Goal: Task Accomplishment & Management: Manage account settings

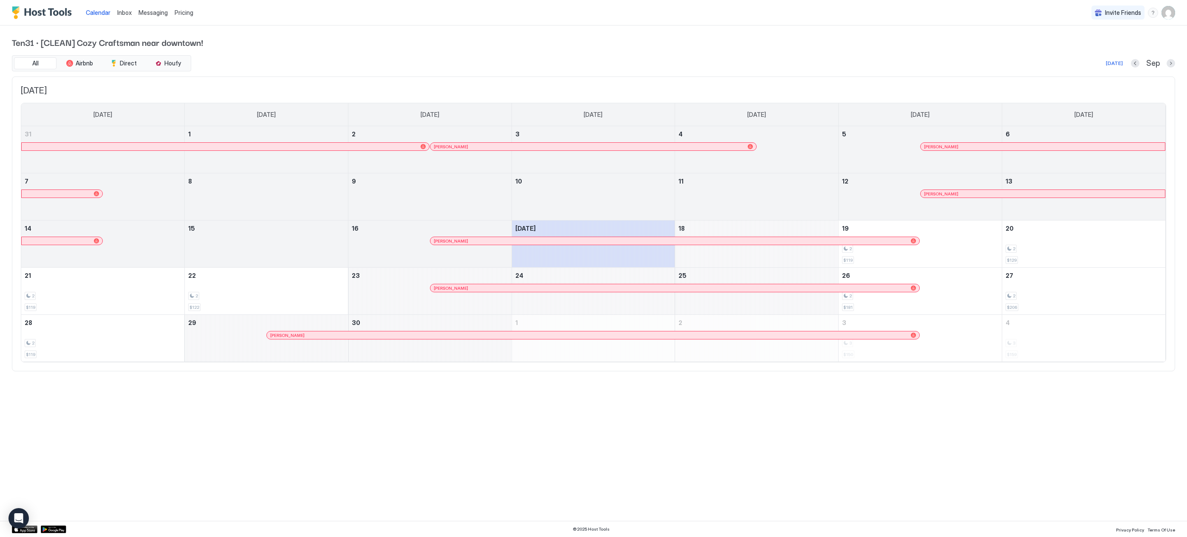
click at [124, 13] on span "Inbox" at bounding box center [124, 12] width 14 height 7
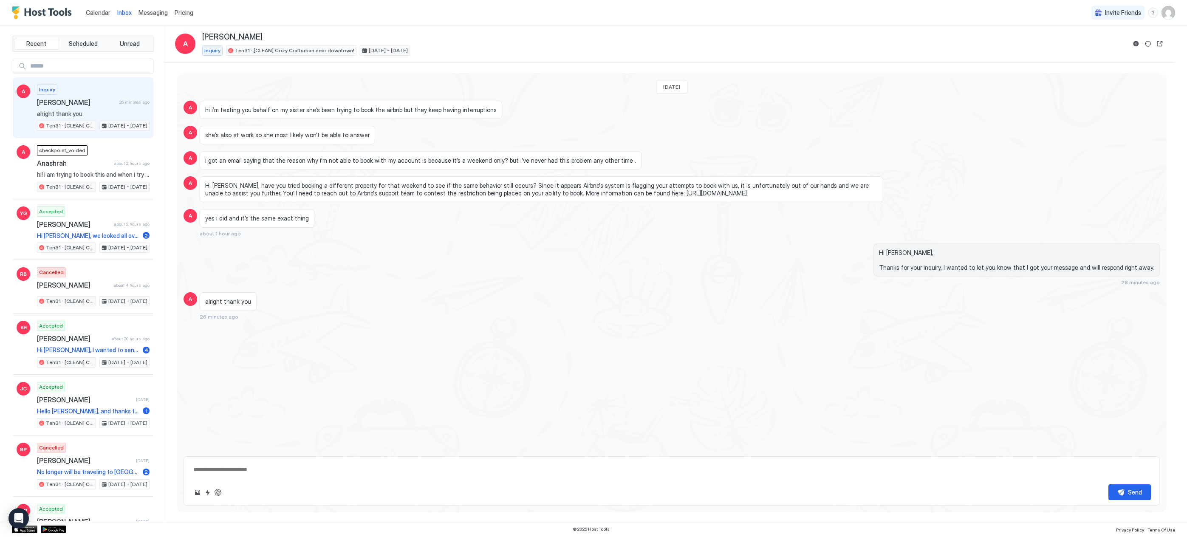
click at [150, 13] on span "Messaging" at bounding box center [152, 12] width 29 height 7
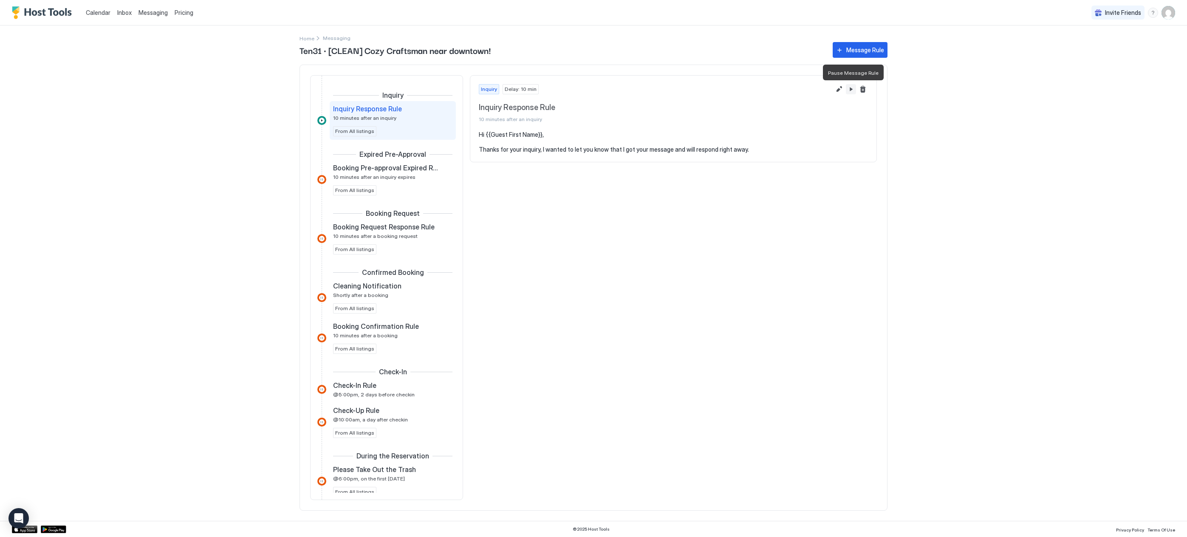
click at [851, 91] on button "Pause Message Rule" at bounding box center [851, 89] width 10 height 10
click at [211, 227] on div "Calendar Inbox Messaging Pricing Invite Friends GH Home Messaging Ten31 · [CLEA…" at bounding box center [593, 268] width 1187 height 537
click at [101, 15] on span "Calendar" at bounding box center [98, 12] width 25 height 7
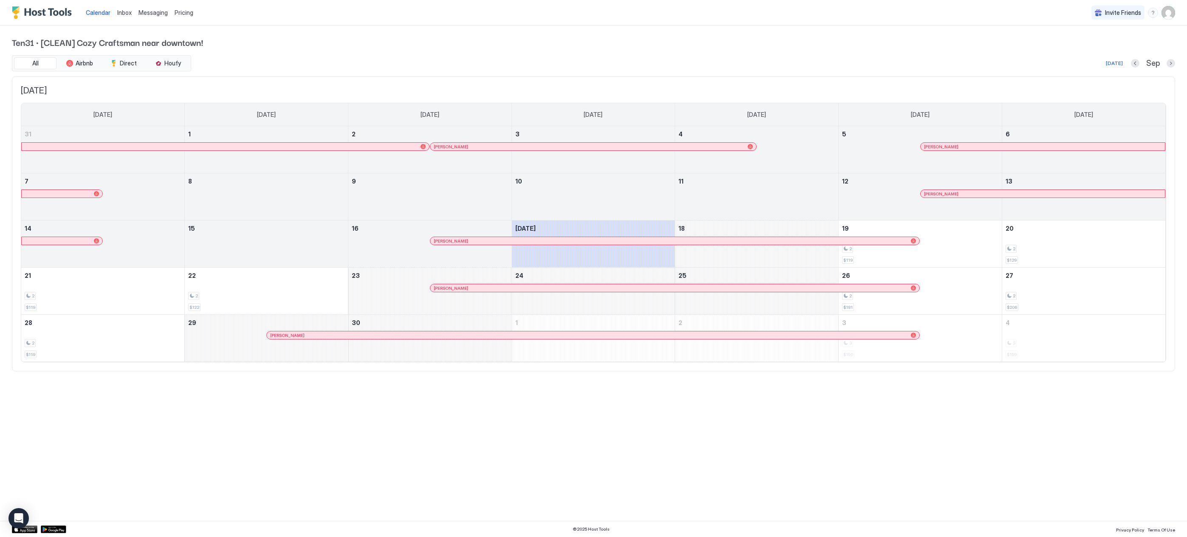
click at [128, 12] on span "Inbox" at bounding box center [124, 12] width 14 height 7
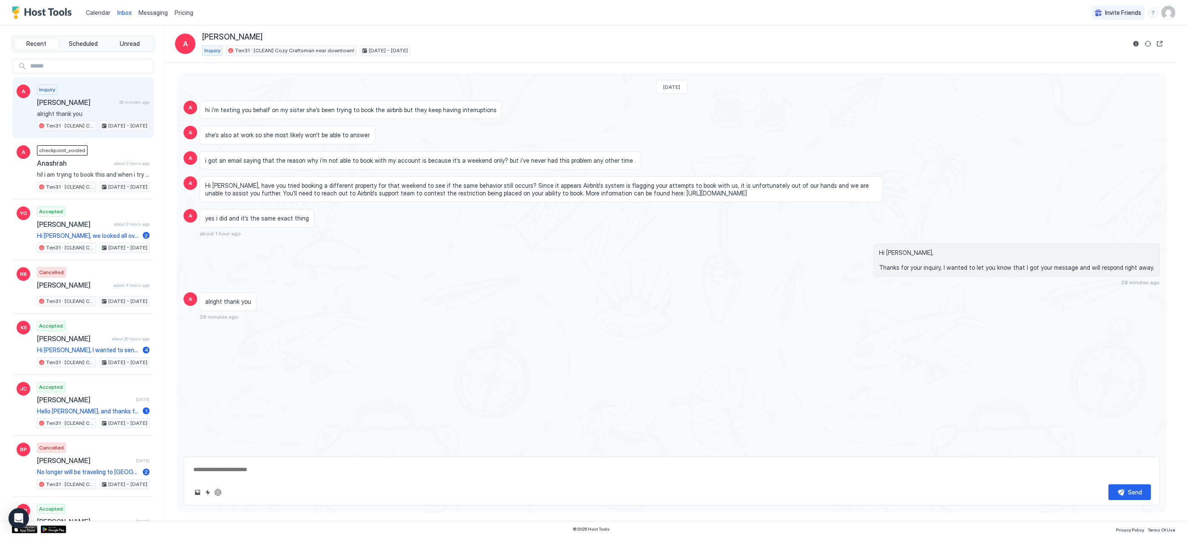
click at [153, 15] on span "Messaging" at bounding box center [152, 12] width 29 height 7
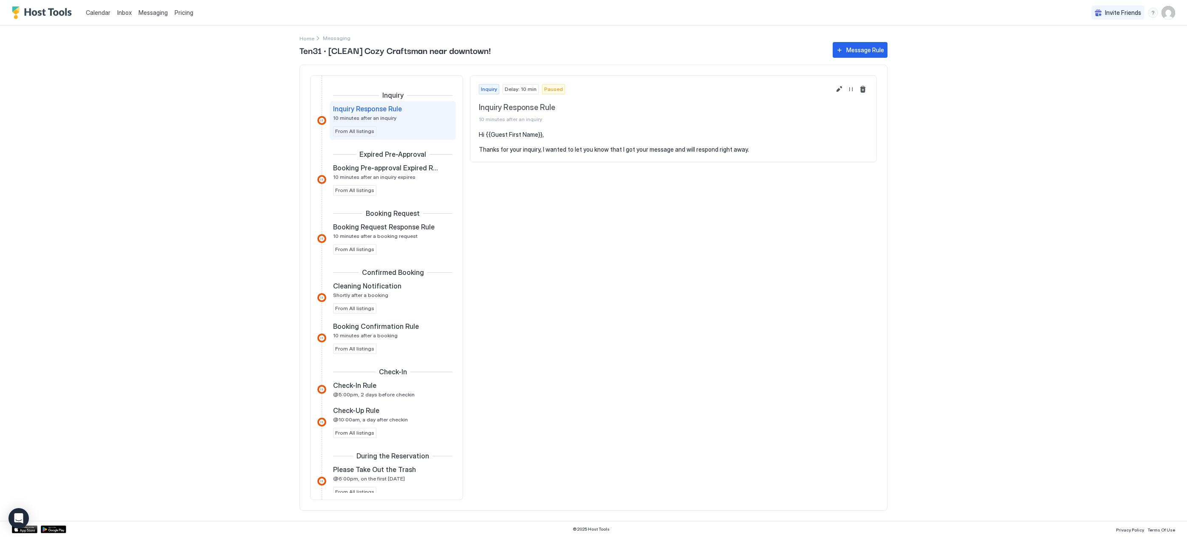
click at [190, 15] on span "Pricing" at bounding box center [184, 13] width 19 height 8
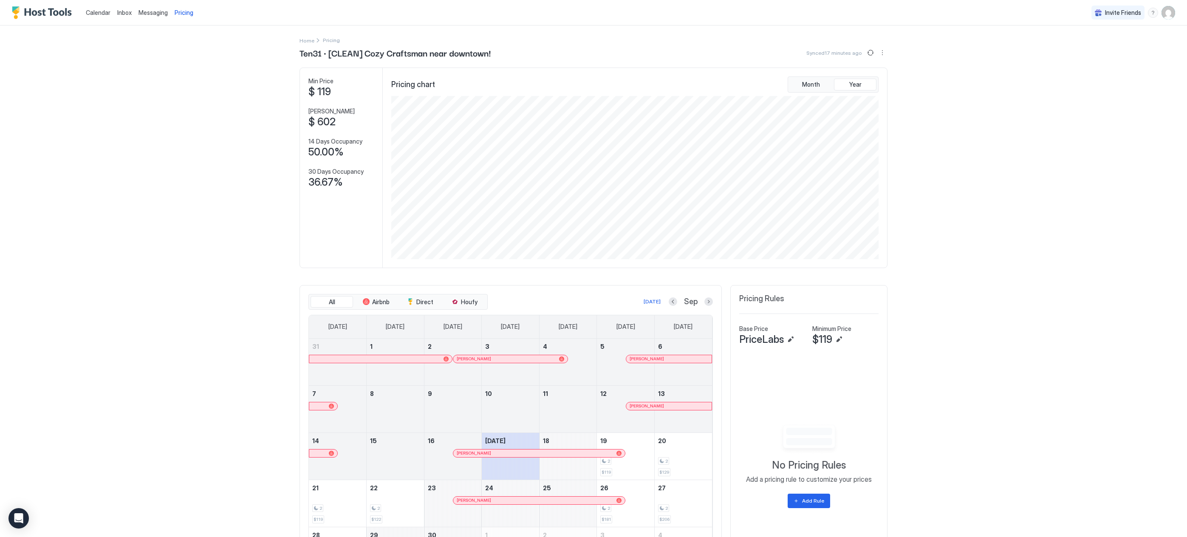
click at [149, 15] on span "Messaging" at bounding box center [152, 12] width 29 height 7
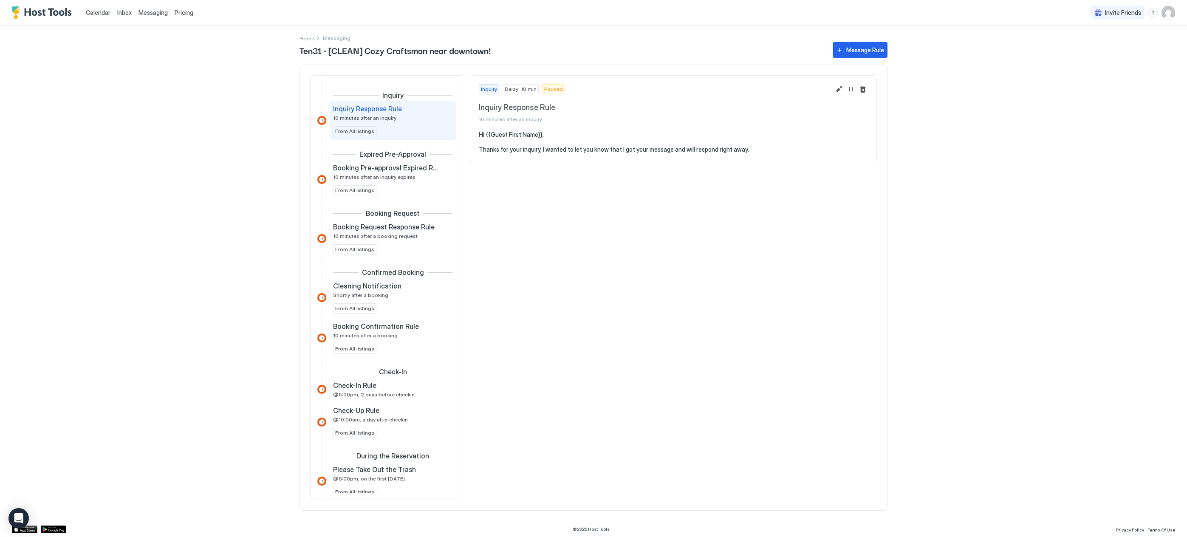
click at [121, 17] on link "Inbox" at bounding box center [124, 12] width 14 height 9
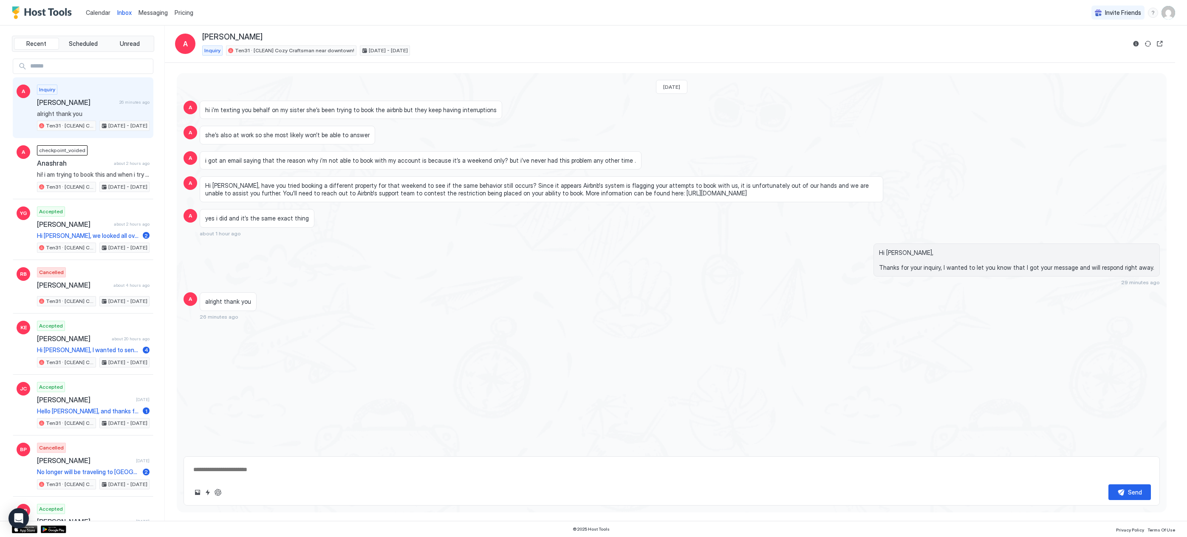
click at [90, 10] on span "Calendar" at bounding box center [98, 12] width 25 height 7
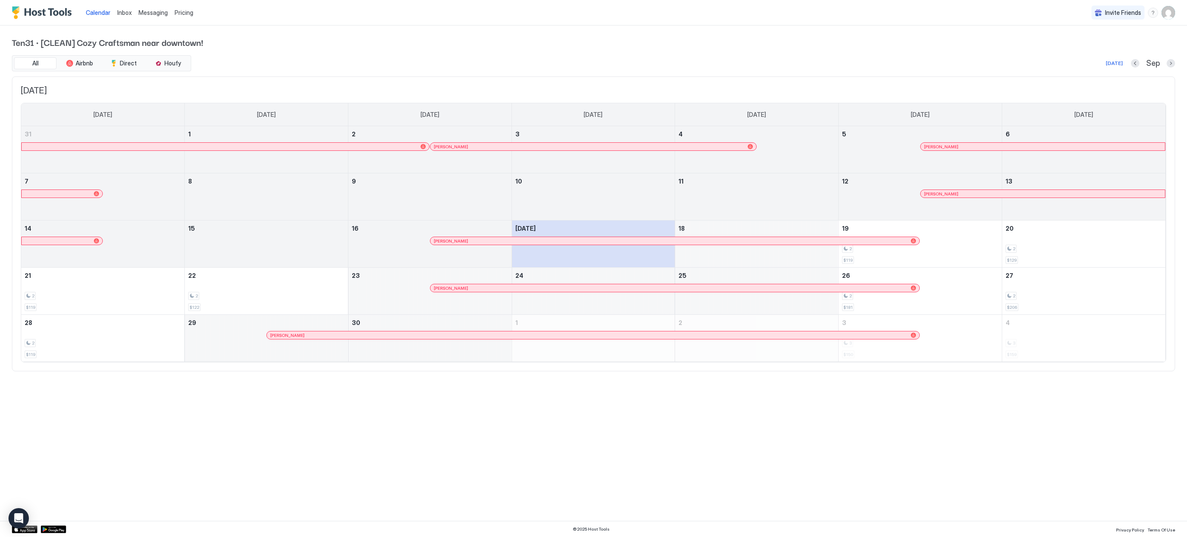
click at [136, 17] on div "Messaging" at bounding box center [153, 13] width 36 height 16
click at [148, 15] on span "Messaging" at bounding box center [152, 12] width 29 height 7
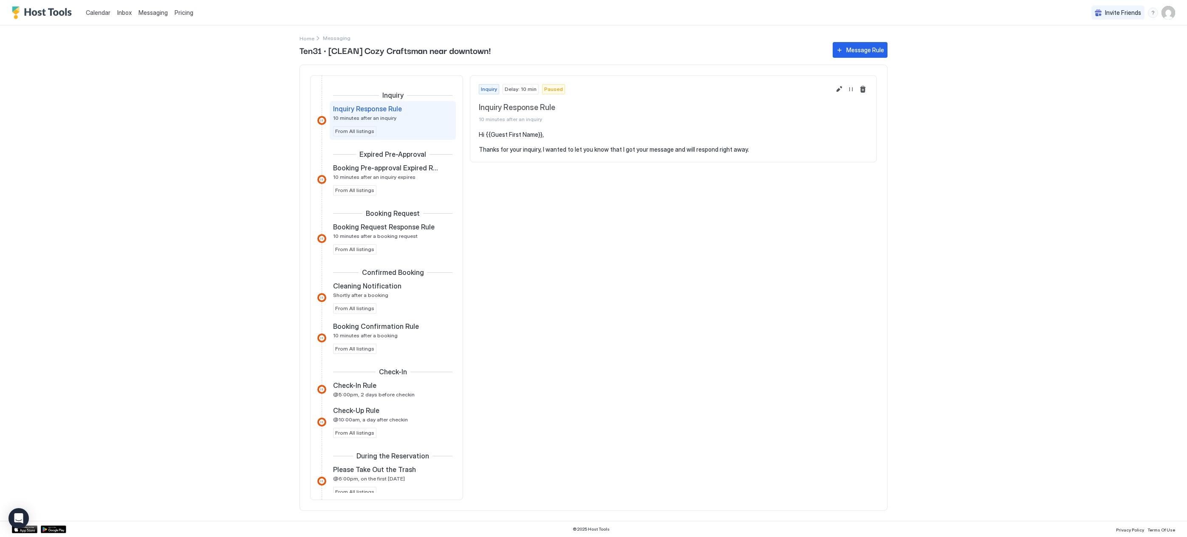
click at [122, 16] on link "Inbox" at bounding box center [124, 12] width 14 height 9
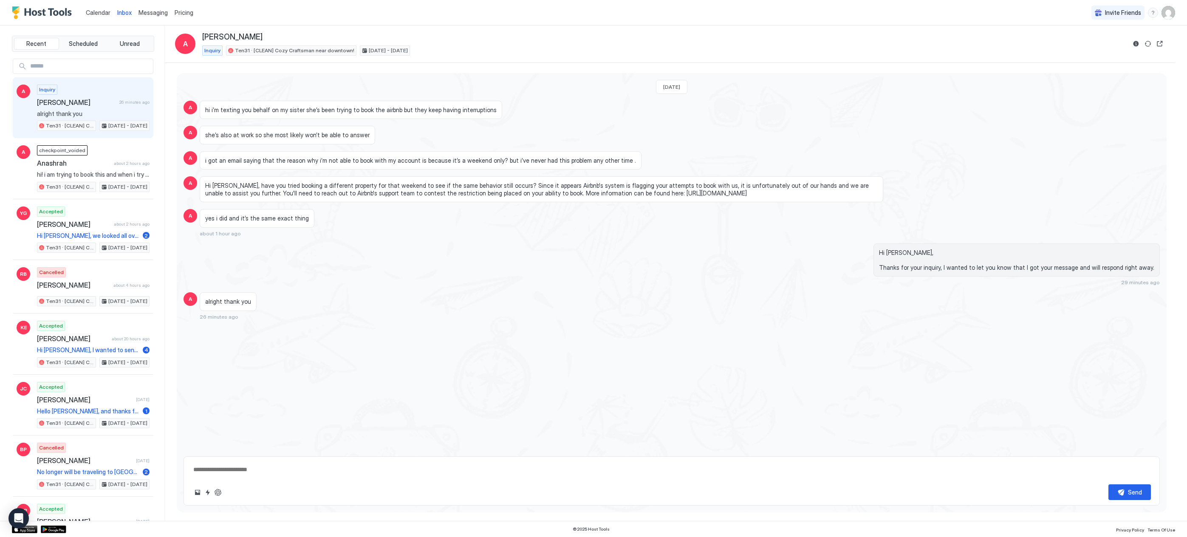
type textarea "*"
click at [155, 0] on button "Messaging" at bounding box center [153, 12] width 36 height 25
click at [156, 17] on link "Messaging" at bounding box center [152, 12] width 29 height 9
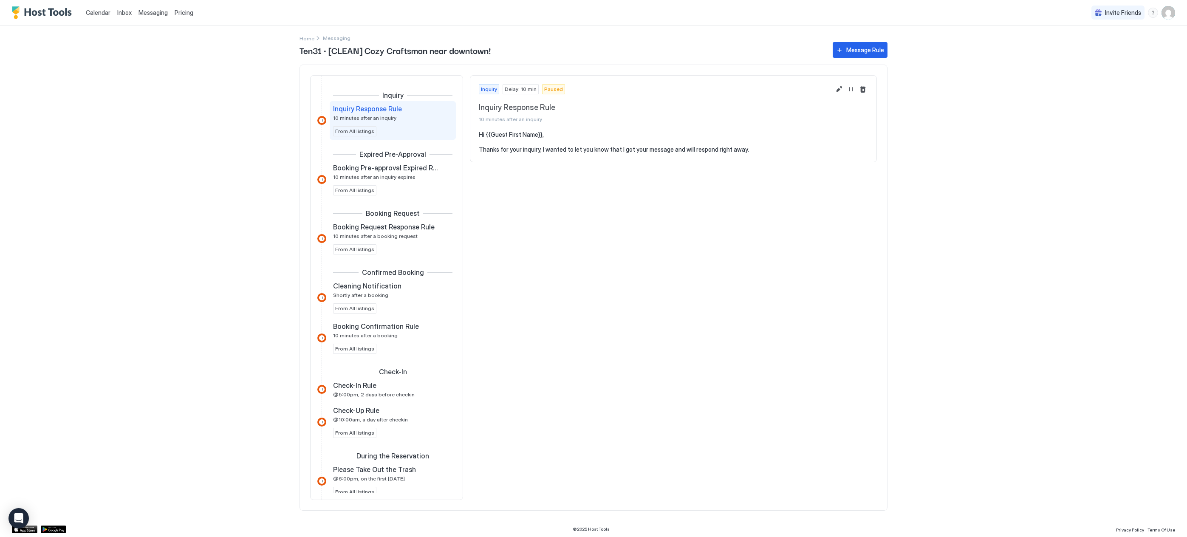
click at [179, 17] on div "Pricing" at bounding box center [183, 13] width 25 height 14
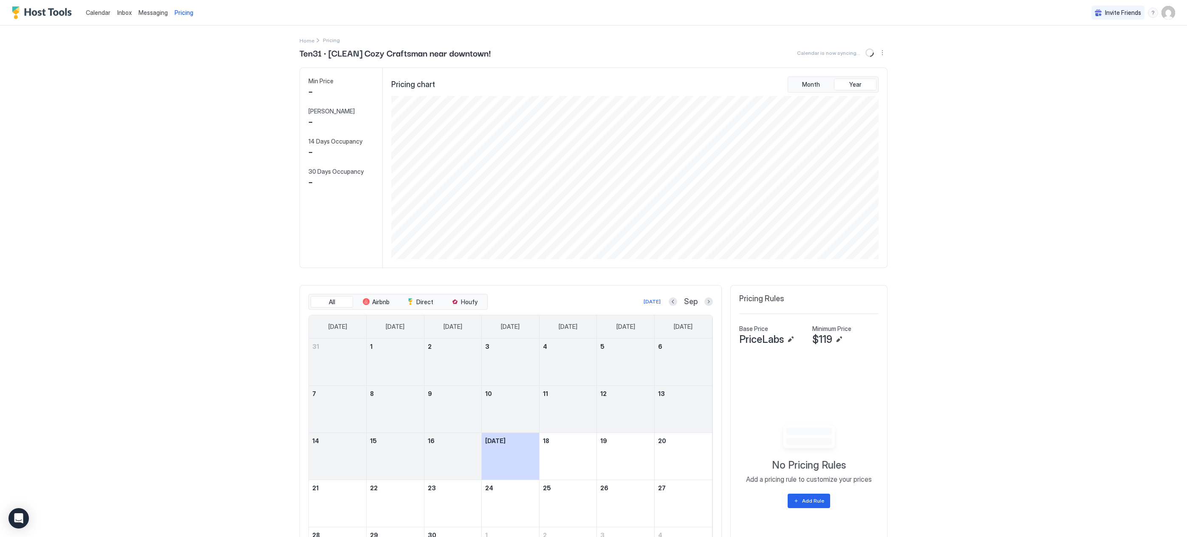
scroll to position [163, 489]
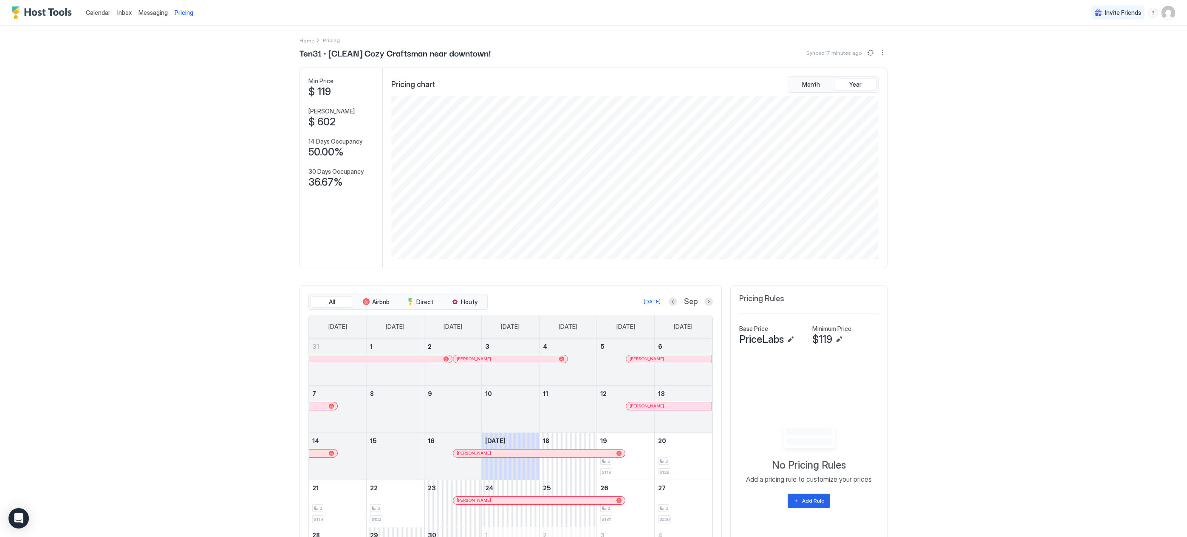
click at [96, 11] on span "Calendar" at bounding box center [98, 12] width 25 height 7
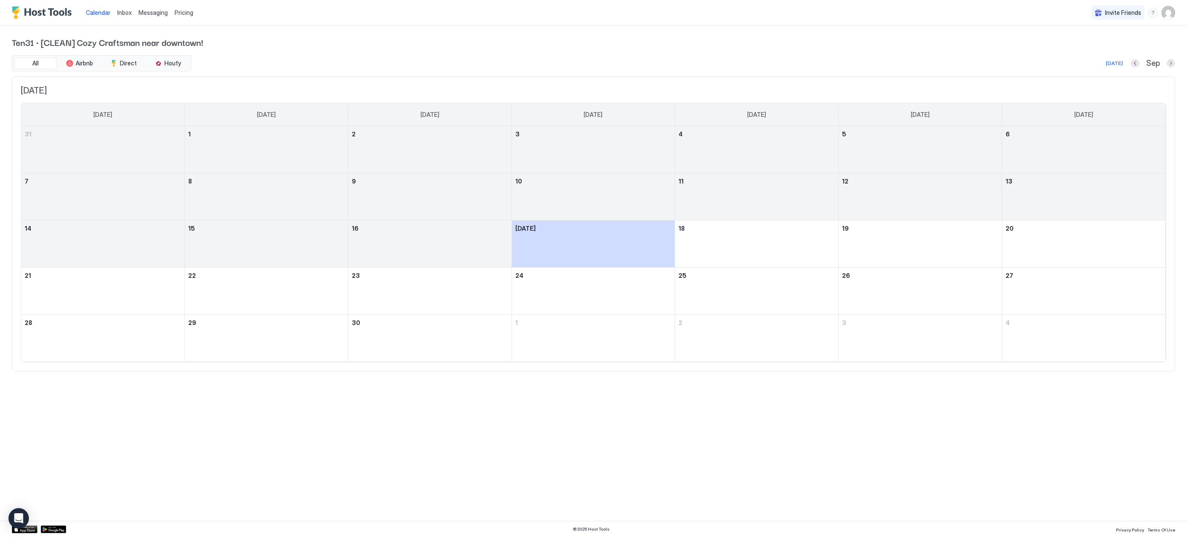
click at [113, 12] on div "Calendar" at bounding box center [97, 13] width 31 height 16
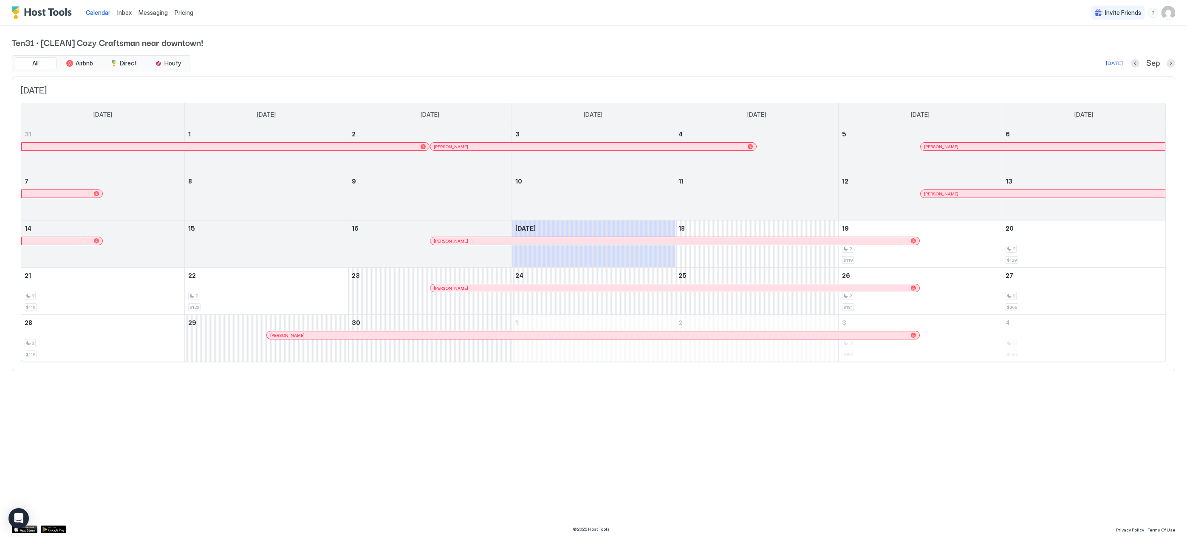
click at [168, 14] on div "Messaging" at bounding box center [153, 13] width 36 height 16
click at [179, 14] on span "Pricing" at bounding box center [184, 13] width 19 height 8
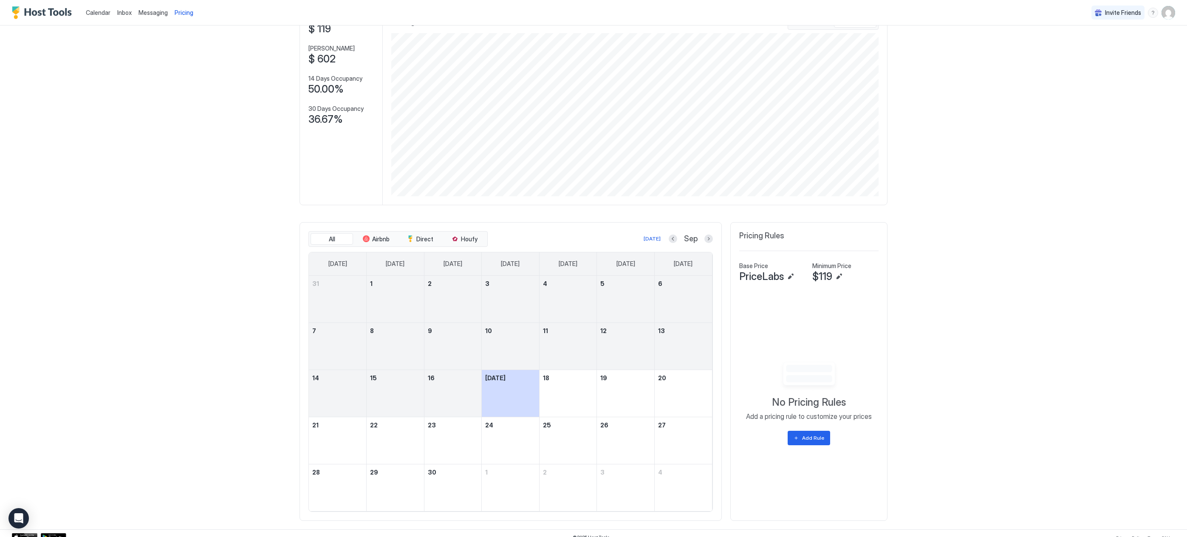
scroll to position [71, 0]
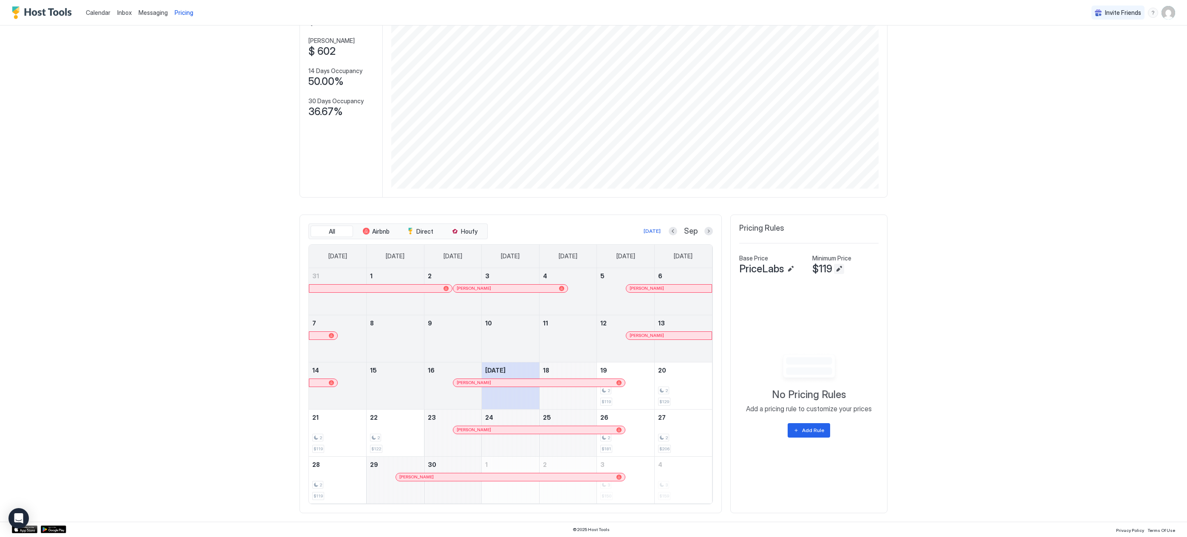
click at [834, 270] on button "Edit" at bounding box center [839, 269] width 10 height 10
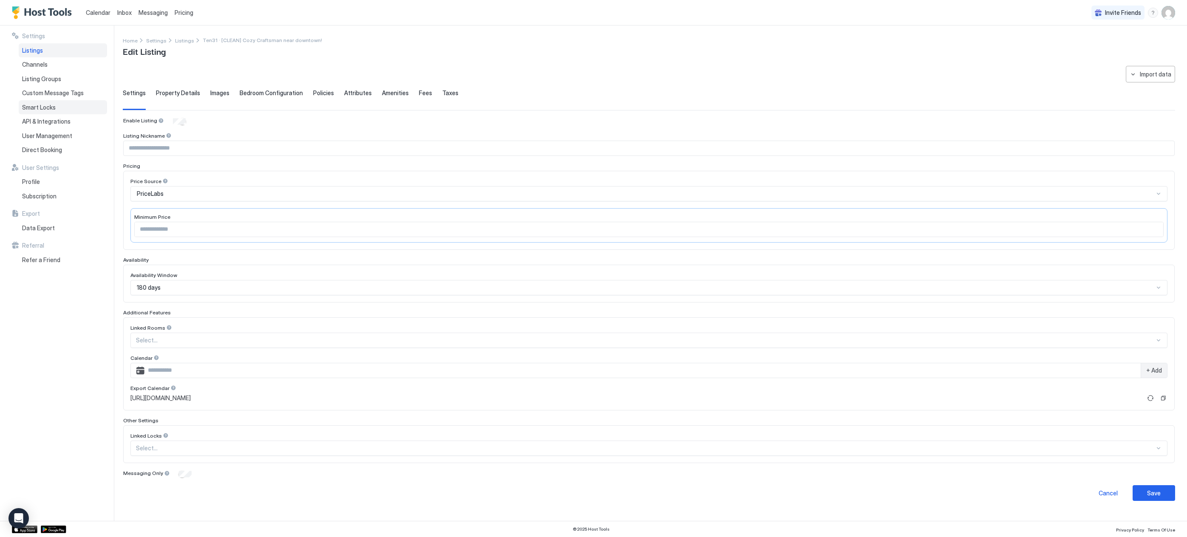
click at [34, 109] on span "Smart Locks" at bounding box center [39, 108] width 34 height 8
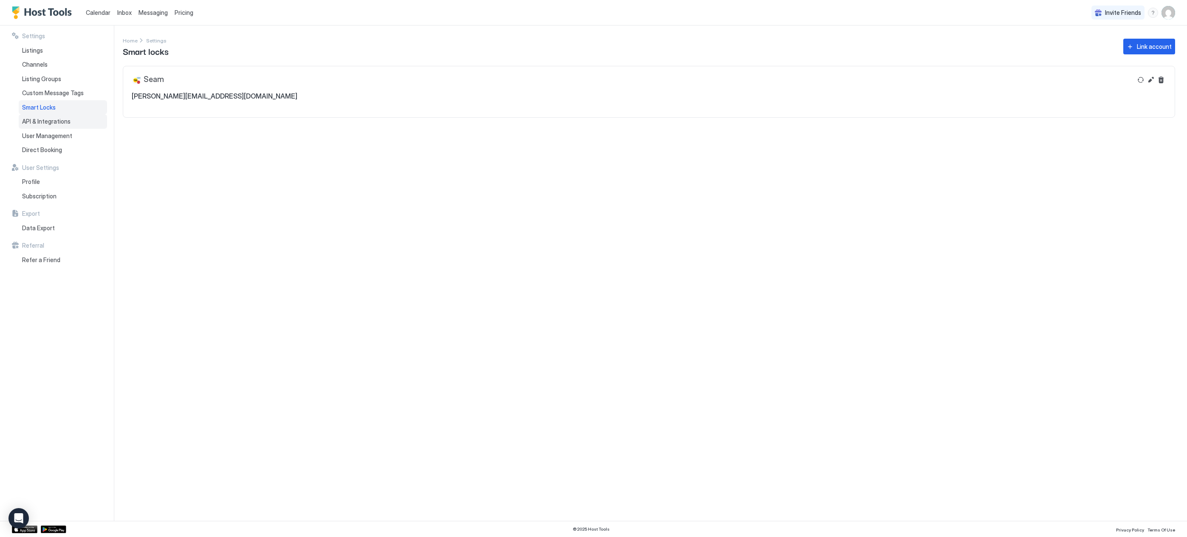
click at [44, 121] on span "API & Integrations" at bounding box center [46, 122] width 48 height 8
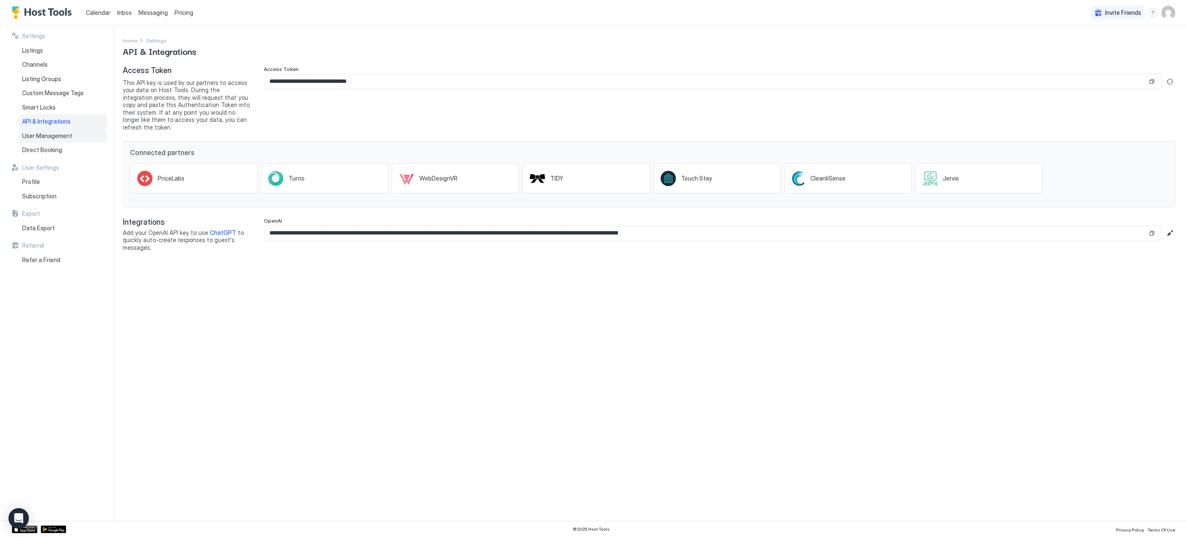
click at [41, 137] on span "User Management" at bounding box center [47, 136] width 50 height 8
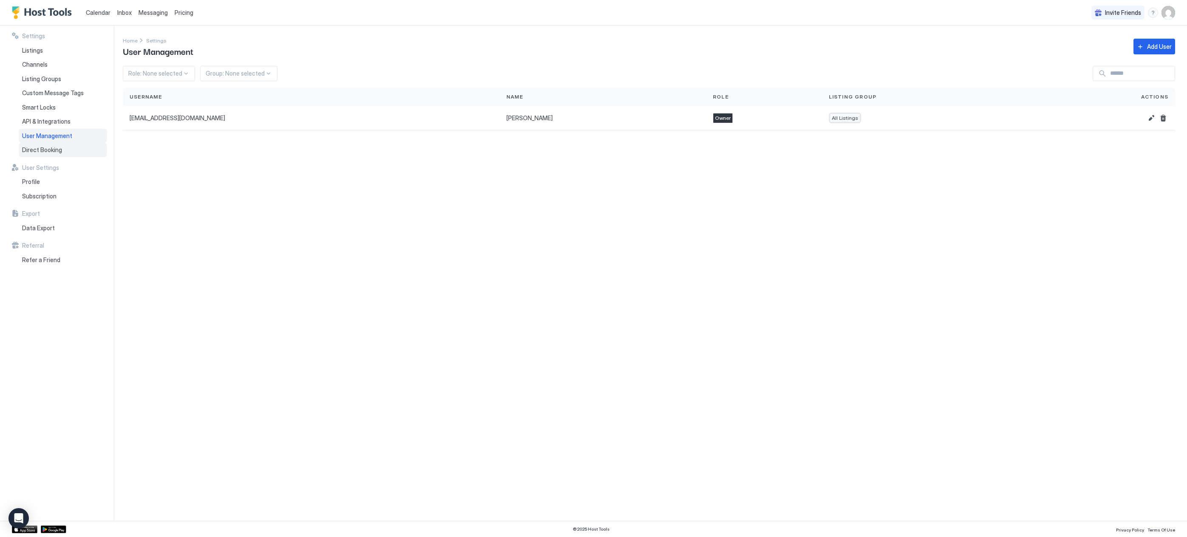
click at [37, 153] on span "Direct Booking" at bounding box center [42, 150] width 40 height 8
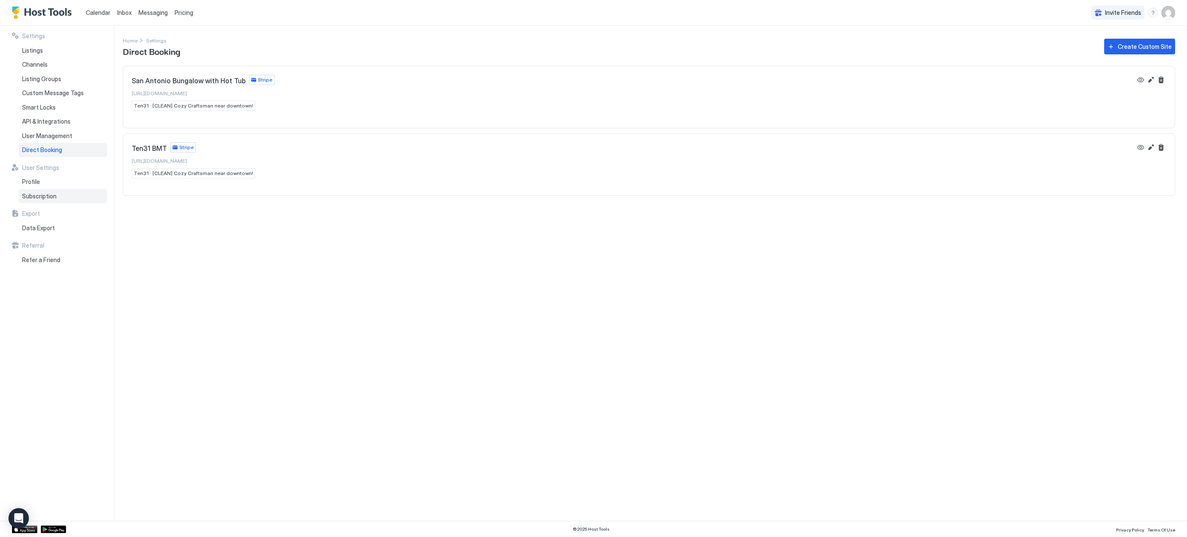
click at [31, 197] on span "Subscription" at bounding box center [39, 196] width 34 height 8
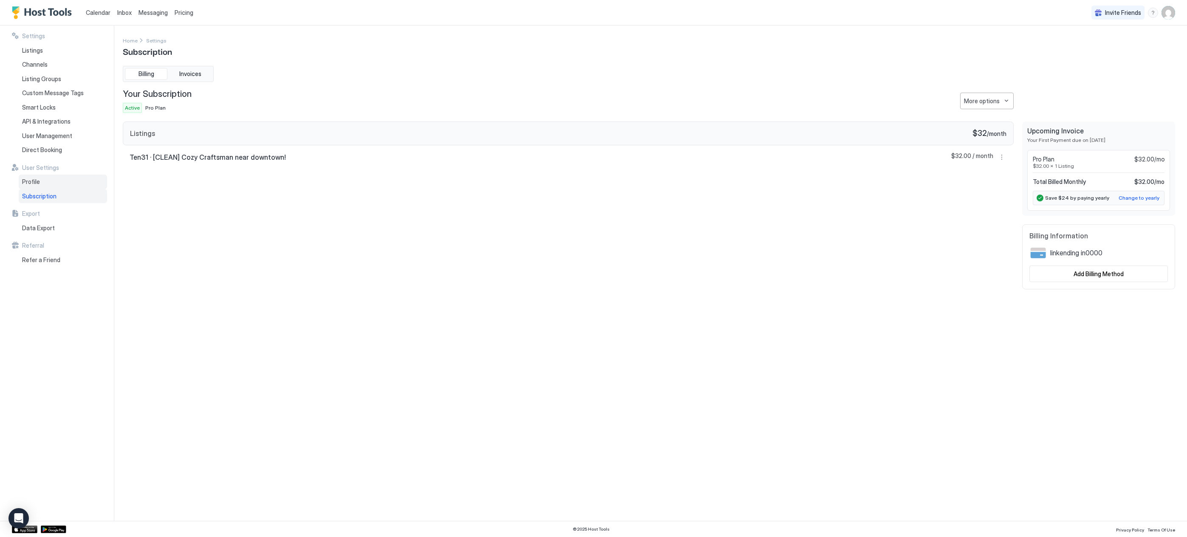
click at [34, 183] on span "Profile" at bounding box center [31, 182] width 18 height 8
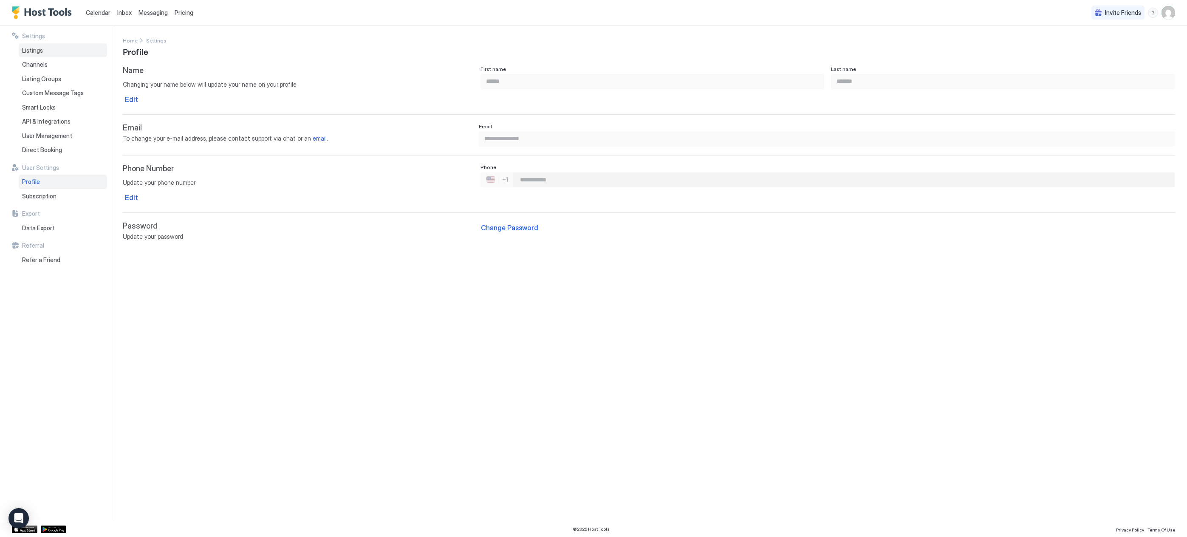
click at [28, 49] on span "Listings" at bounding box center [32, 51] width 21 height 8
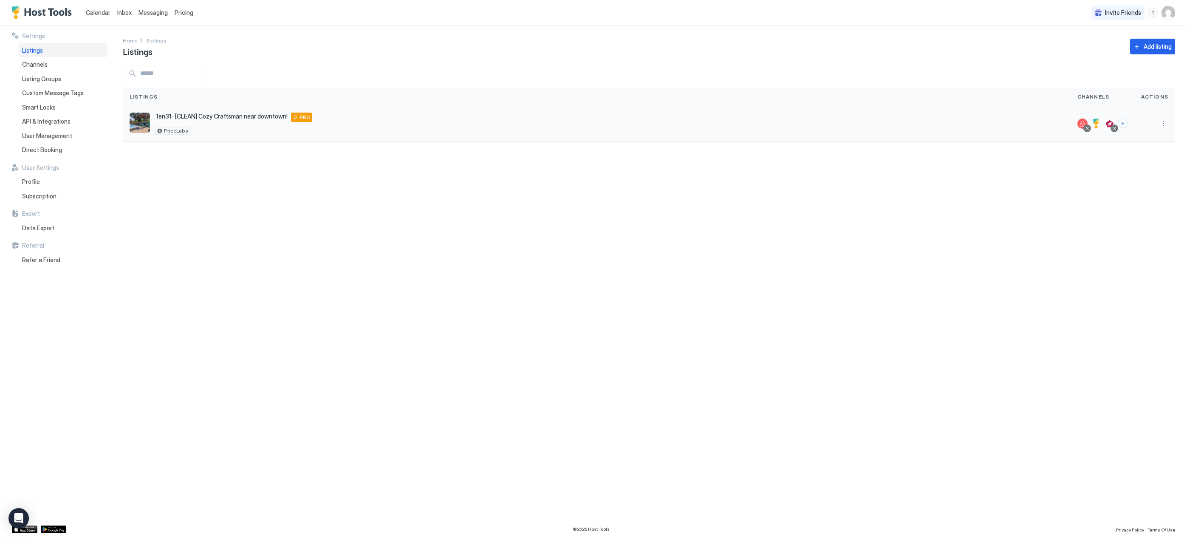
click at [138, 116] on img "listing image" at bounding box center [140, 123] width 20 height 20
click at [174, 111] on div "Ten31 · [CLEAN] Cozy Craftsman near downtown! [STREET_ADDRESS][US_STATE] PRO Pr…" at bounding box center [597, 124] width 948 height 36
click at [1160, 121] on button "More options" at bounding box center [1163, 123] width 10 height 10
click at [1147, 148] on div "Pricing" at bounding box center [1141, 150] width 58 height 14
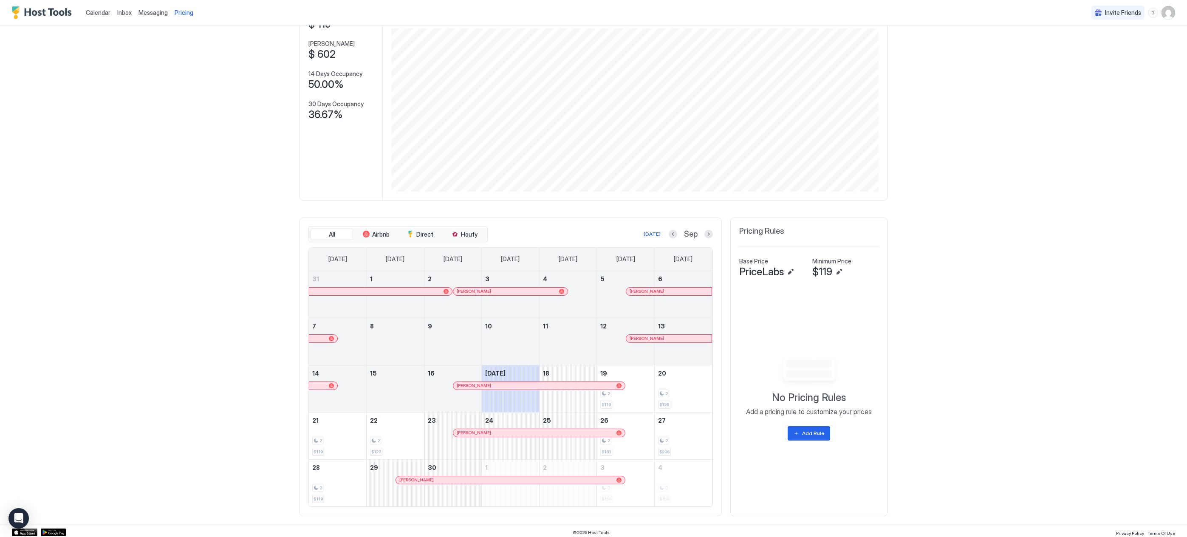
scroll to position [71, 0]
click at [785, 267] on button "Edit" at bounding box center [790, 269] width 10 height 10
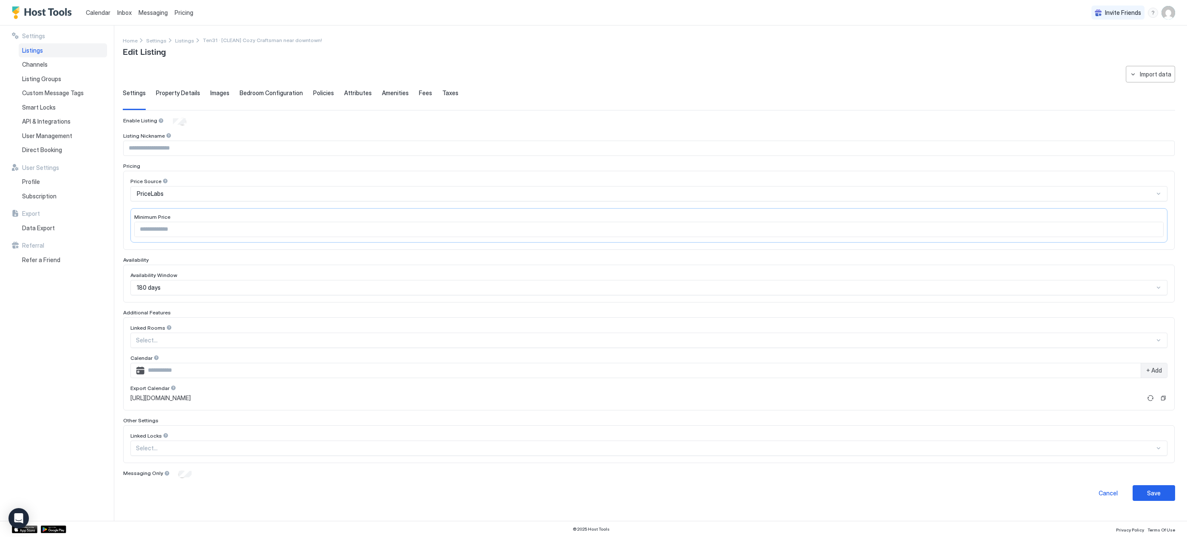
click at [183, 92] on span "Property Details" at bounding box center [178, 93] width 44 height 8
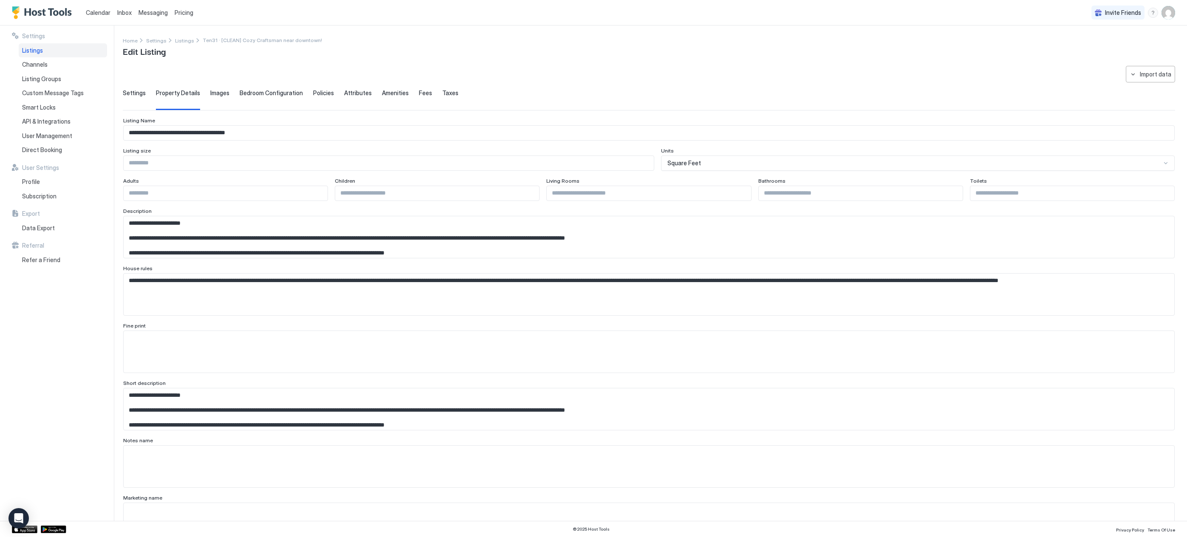
click at [213, 93] on span "Images" at bounding box center [219, 93] width 19 height 8
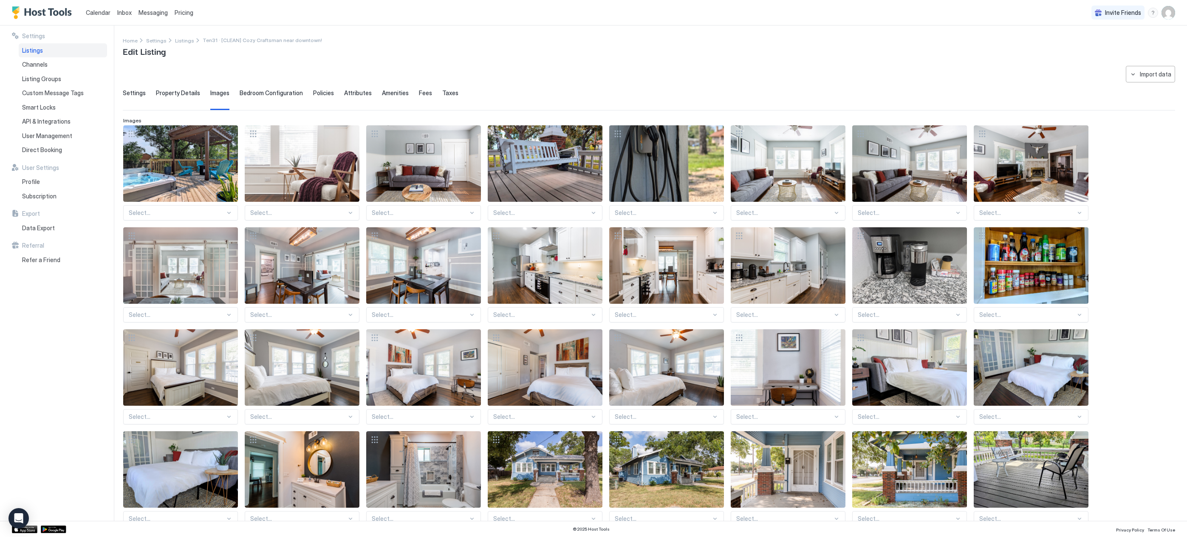
click at [234, 94] on div "Settings Property Details Images Bedroom Configuration Policies Attributes Amen…" at bounding box center [649, 99] width 1052 height 21
click at [243, 94] on span "Bedroom Configuration" at bounding box center [271, 93] width 63 height 8
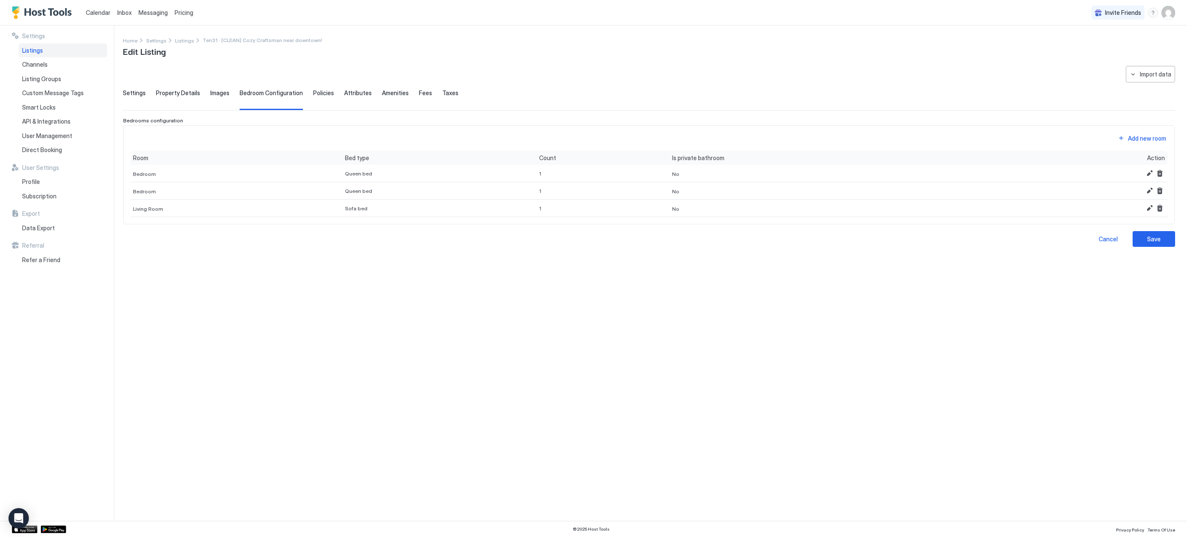
click at [319, 92] on span "Policies" at bounding box center [323, 93] width 21 height 8
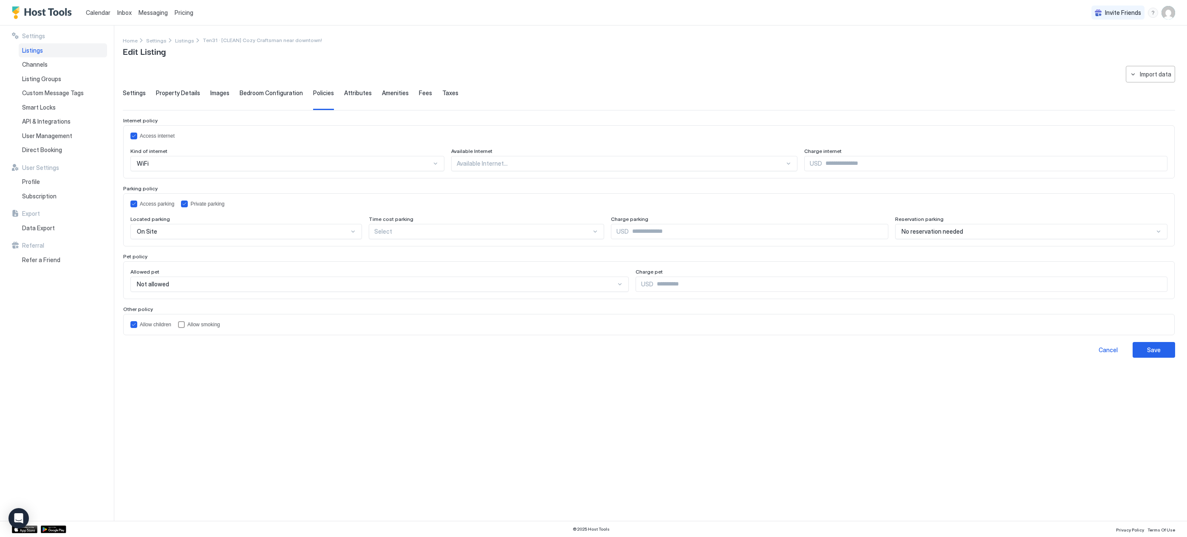
click at [352, 93] on span "Attributes" at bounding box center [358, 93] width 28 height 8
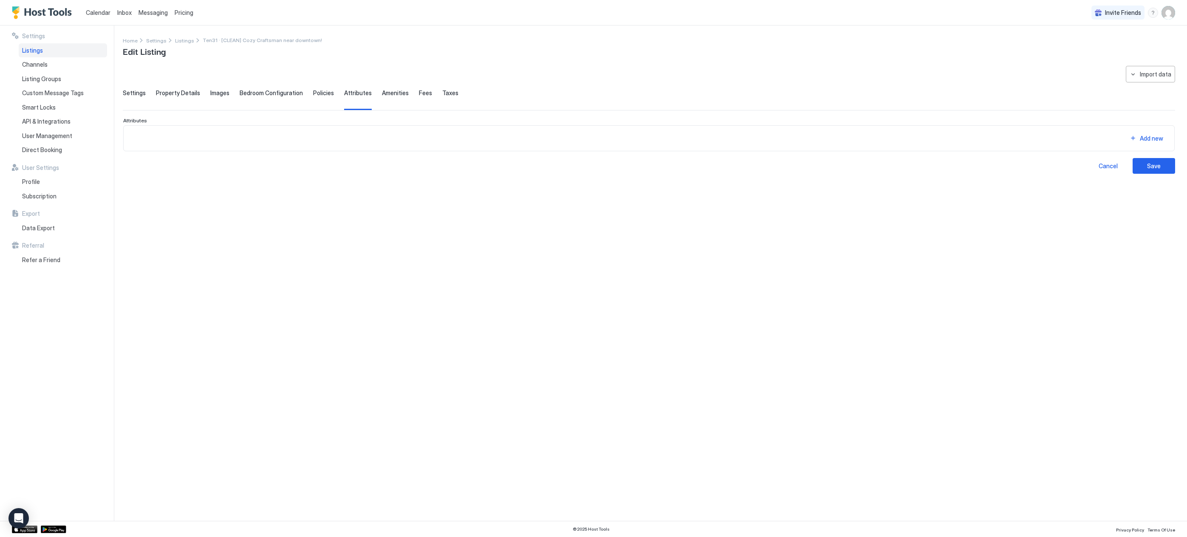
click at [382, 93] on span "Amenities" at bounding box center [395, 93] width 27 height 8
click at [419, 92] on span "Fees" at bounding box center [425, 93] width 13 height 8
click at [442, 90] on span "Taxes" at bounding box center [450, 93] width 16 height 8
click at [223, 95] on span "Images" at bounding box center [219, 93] width 19 height 8
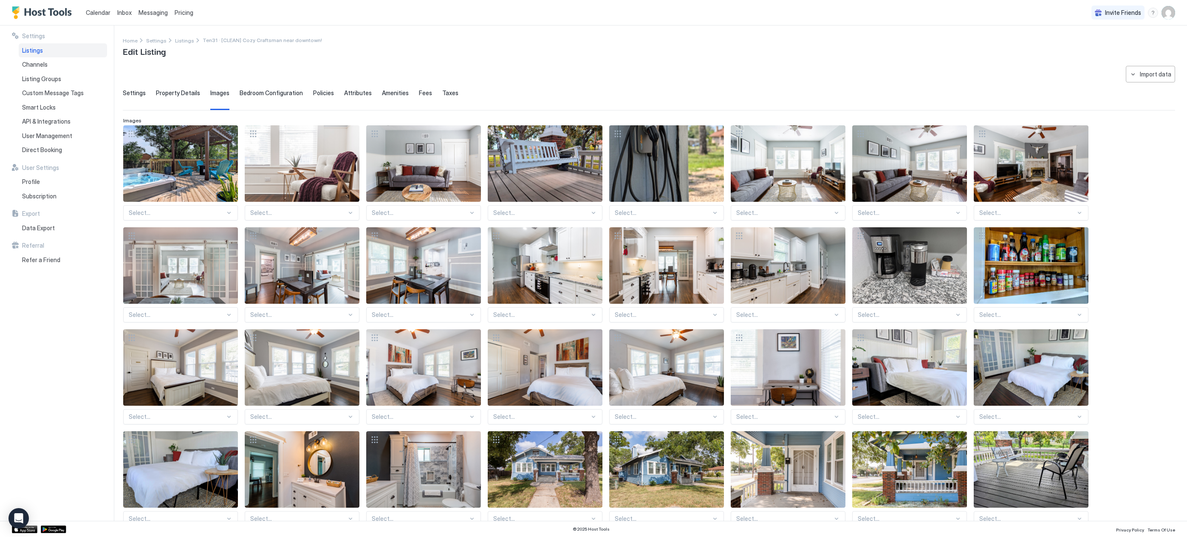
click at [171, 90] on span "Property Details" at bounding box center [178, 93] width 44 height 8
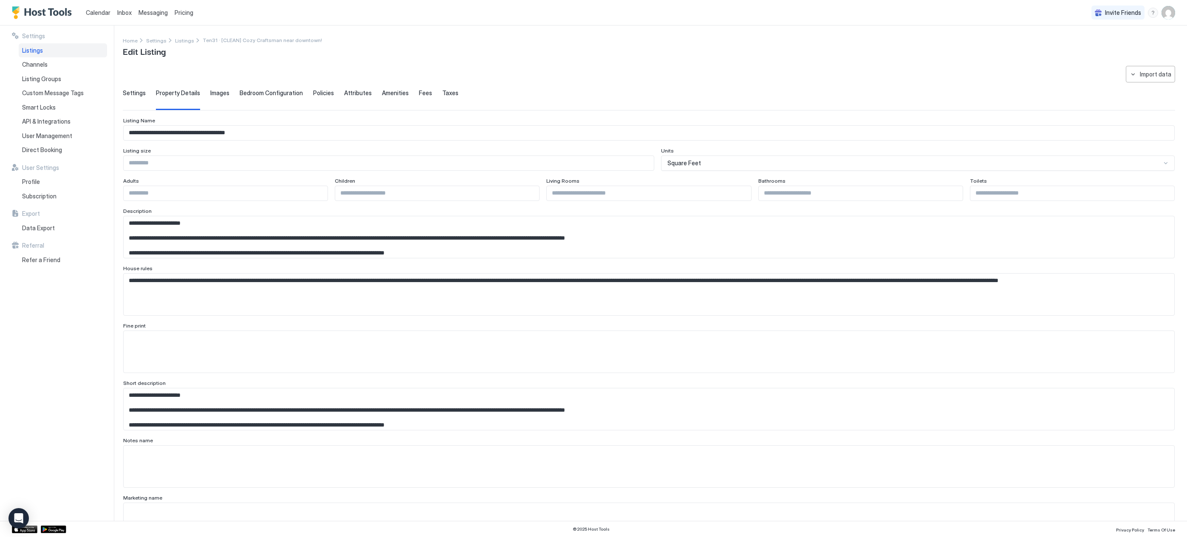
click at [136, 90] on span "Settings" at bounding box center [134, 93] width 23 height 8
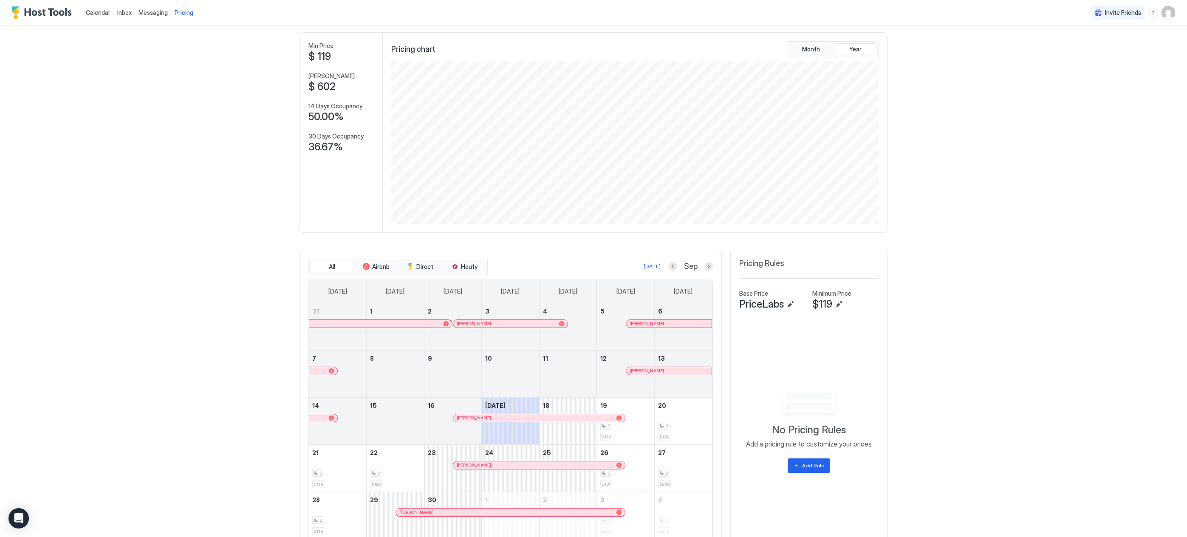
scroll to position [71, 0]
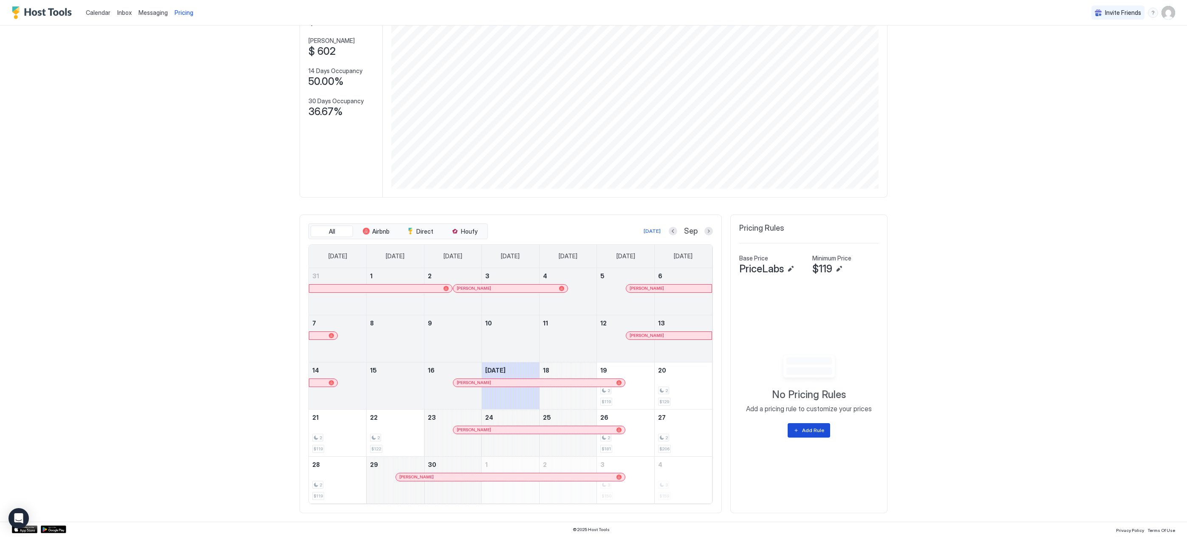
click at [805, 424] on button "Add Rule" at bounding box center [808, 430] width 42 height 14
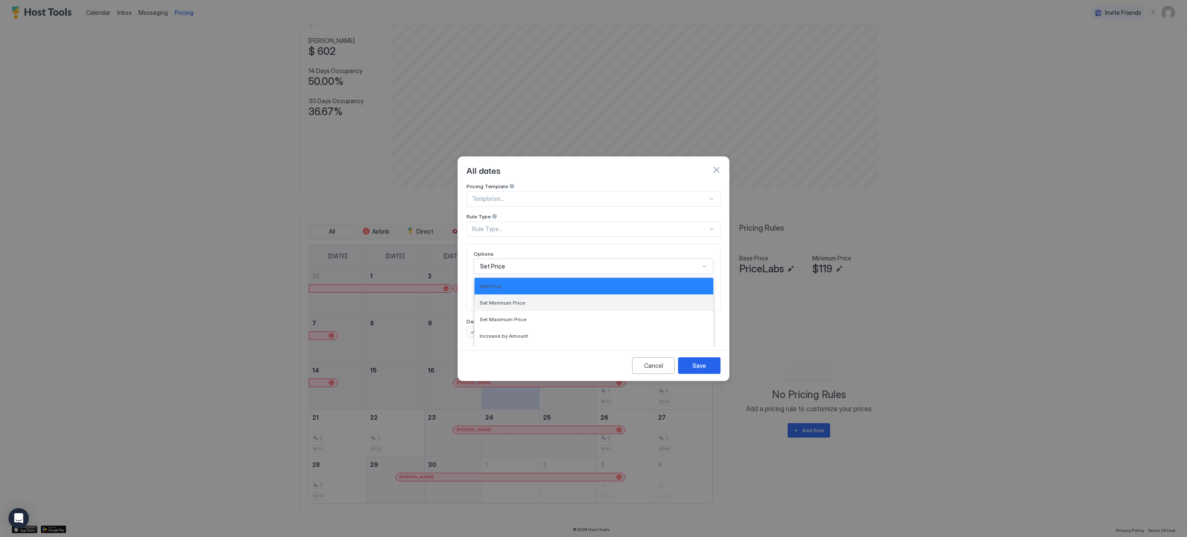
scroll to position [44, 0]
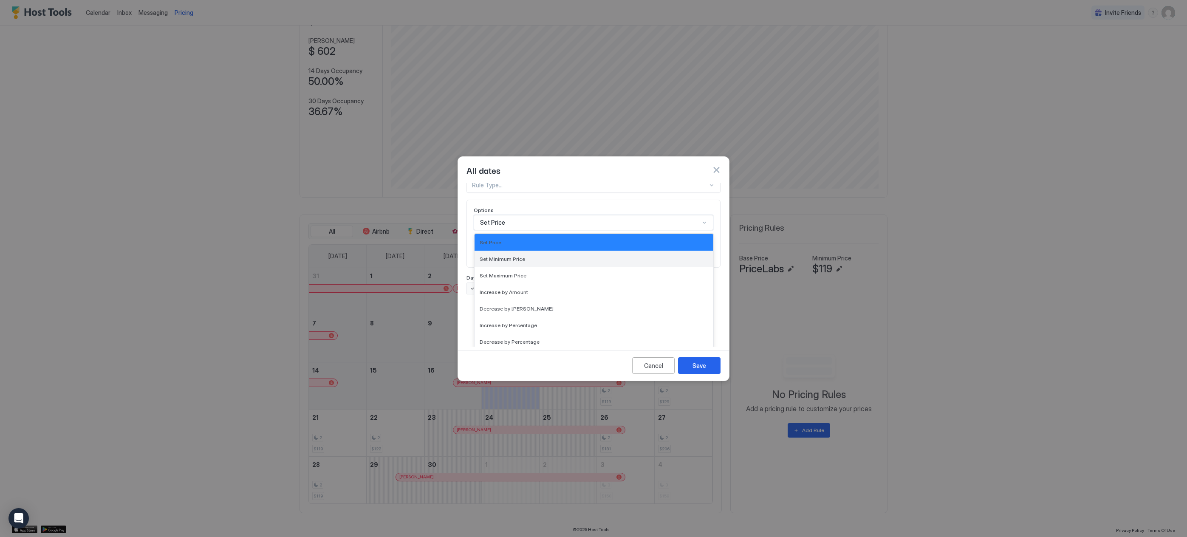
click at [627, 230] on div "17 results available. Use Up and Down to choose options, press Enter to select …" at bounding box center [594, 222] width 240 height 15
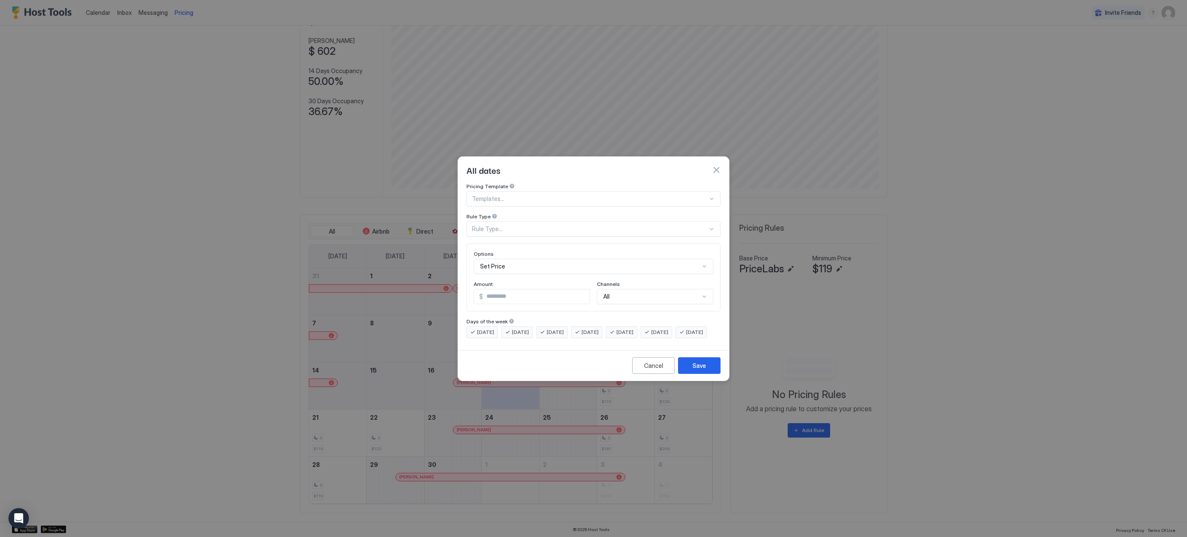
click at [712, 157] on div "All dates" at bounding box center [593, 170] width 271 height 26
click at [719, 166] on button "button" at bounding box center [716, 170] width 8 height 8
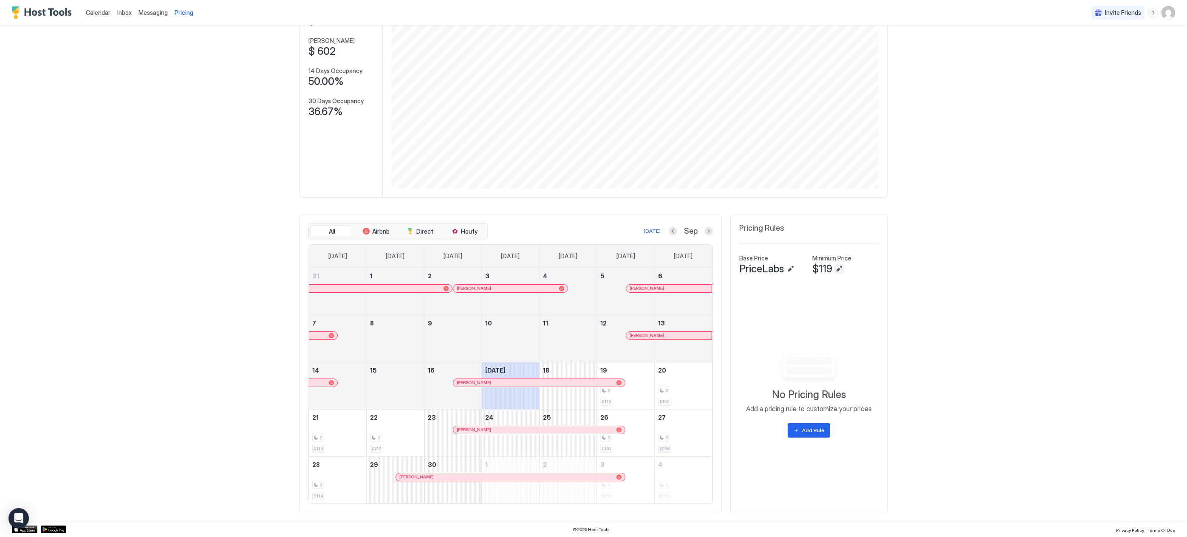
click at [839, 267] on button "Edit" at bounding box center [839, 269] width 10 height 10
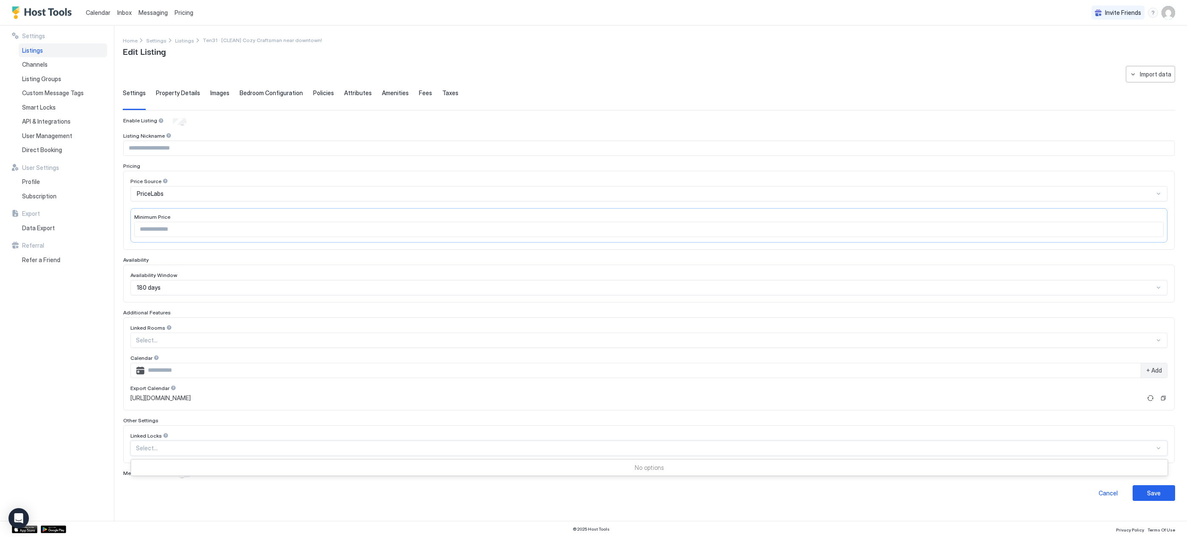
click at [158, 451] on div at bounding box center [645, 448] width 1018 height 8
click at [158, 454] on div "Select..." at bounding box center [648, 447] width 1037 height 15
click at [41, 384] on div "Settings Listings Channels Listing Groups Custom Message Tags Smart Locks API &…" at bounding box center [63, 272] width 102 height 495
click at [168, 90] on span "Property Details" at bounding box center [178, 93] width 44 height 8
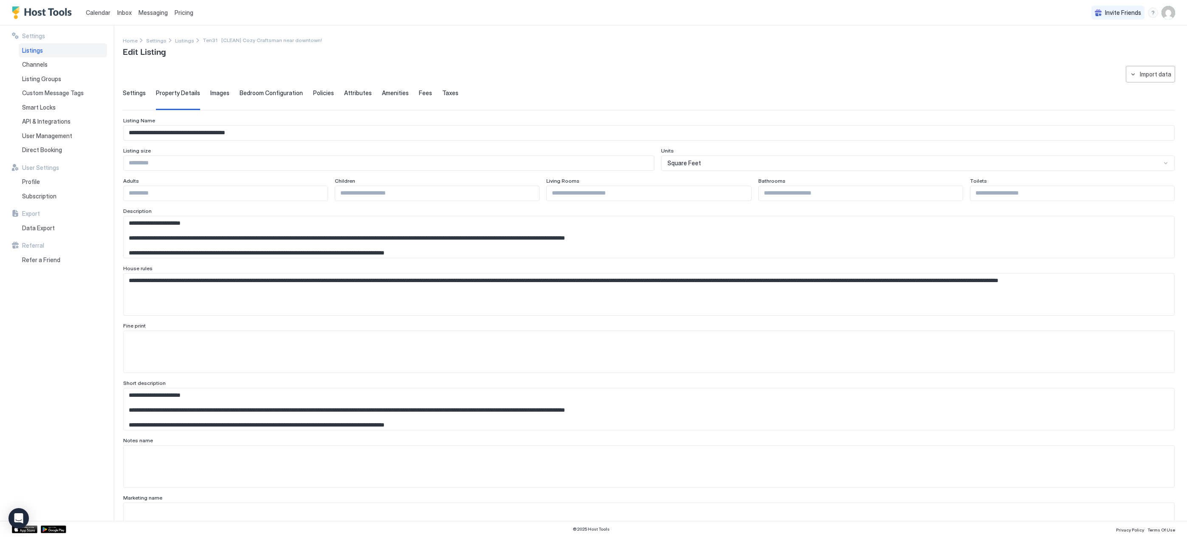
click at [214, 93] on span "Images" at bounding box center [219, 93] width 19 height 8
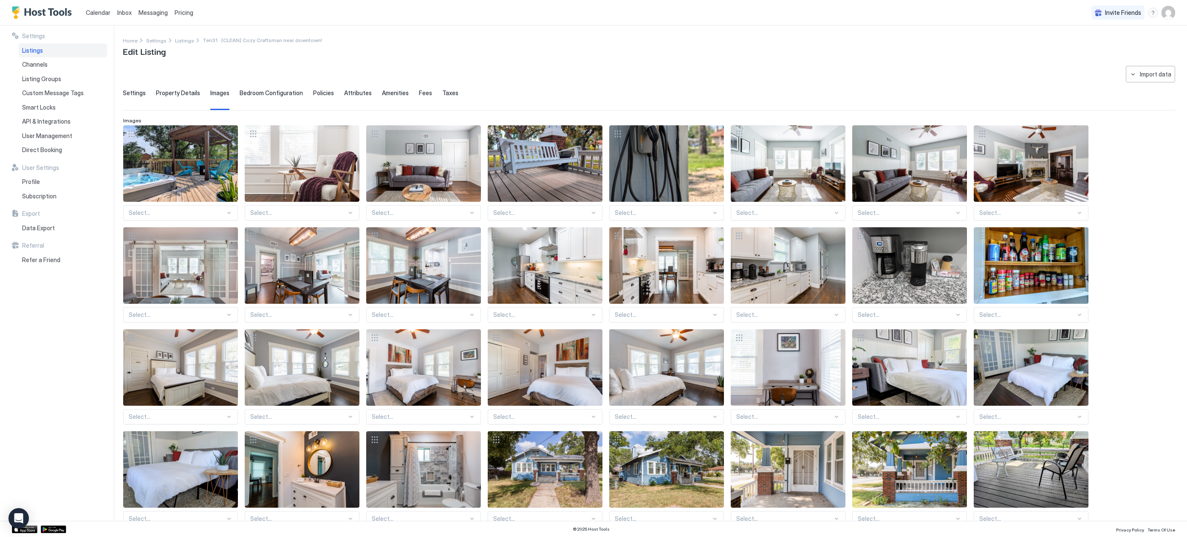
click at [24, 31] on div "Settings Listings Channels Listing Groups Custom Message Tags Smart Locks API &…" at bounding box center [63, 272] width 102 height 495
click at [101, 11] on span "Calendar" at bounding box center [98, 12] width 25 height 7
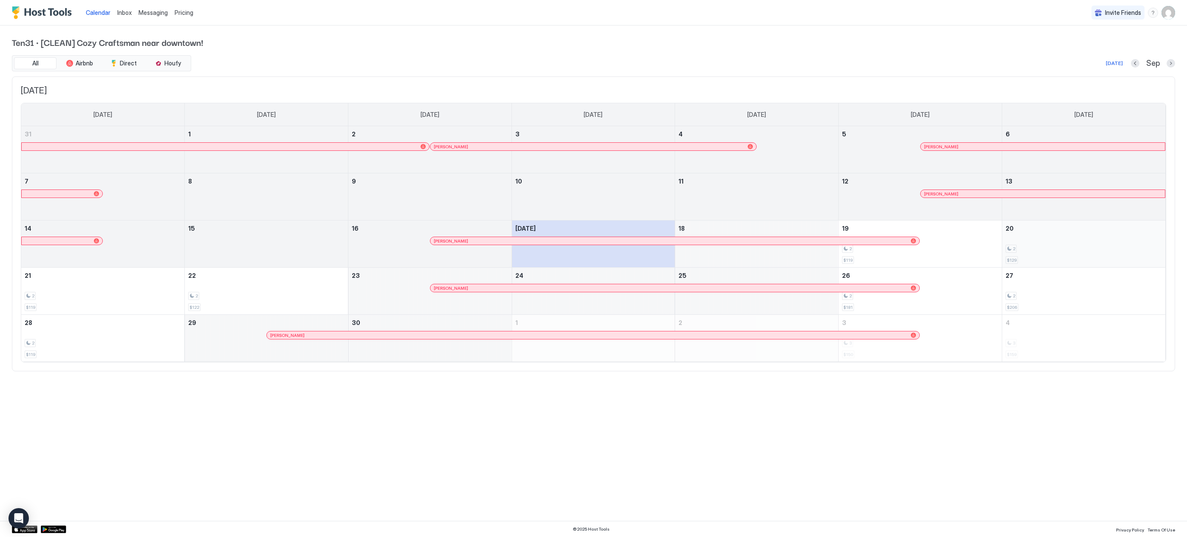
click at [1030, 241] on div "2 $129" at bounding box center [1083, 244] width 156 height 40
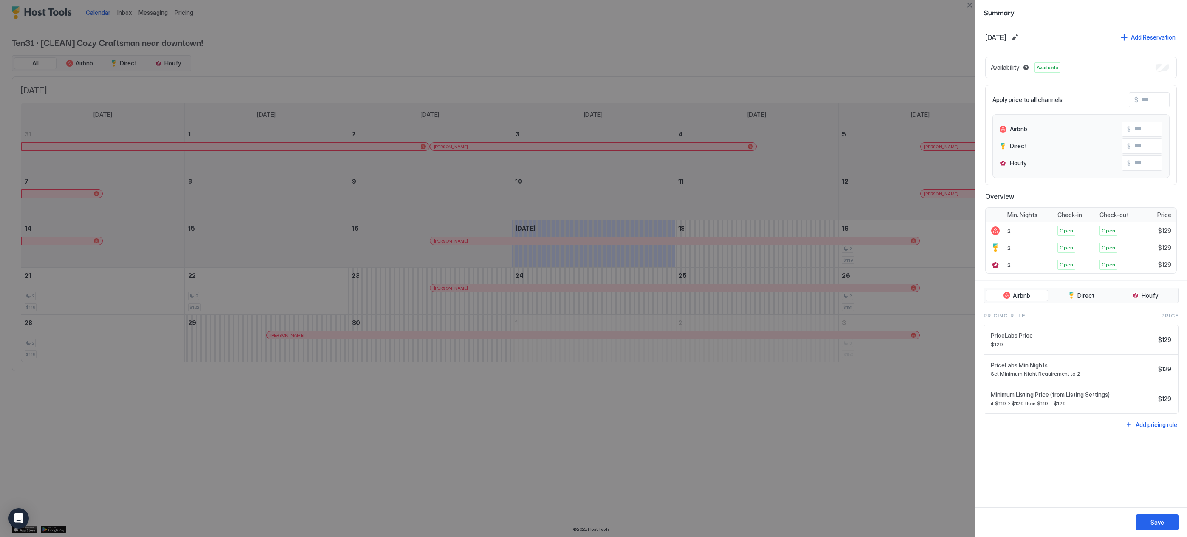
click at [805, 61] on div at bounding box center [593, 268] width 1187 height 537
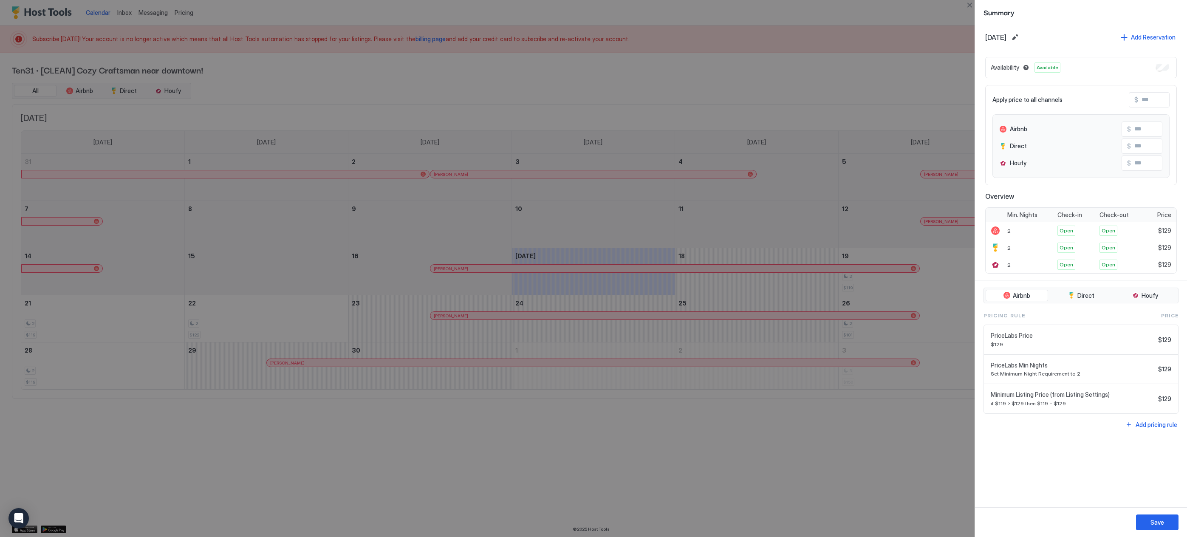
click at [297, 80] on div at bounding box center [593, 268] width 1187 height 537
click at [1106, 493] on div "[DATE] Add Reservation Availability Available Apply price to all channels $ Air…" at bounding box center [1081, 266] width 212 height 482
click at [762, 107] on div at bounding box center [593, 268] width 1187 height 537
click at [853, 495] on div at bounding box center [593, 268] width 1187 height 537
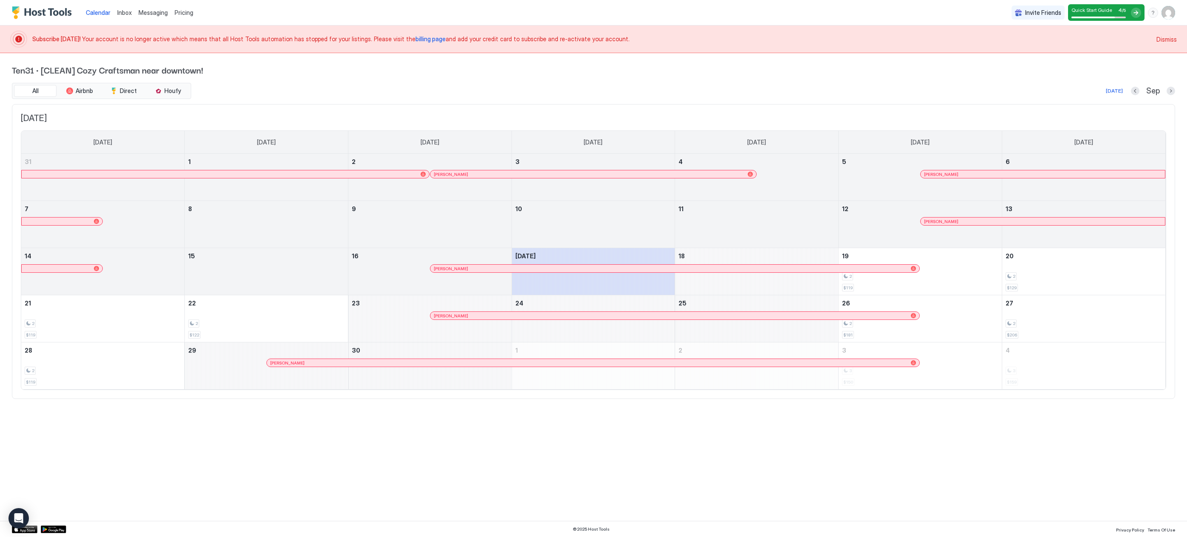
click at [415, 42] on span "billing page" at bounding box center [430, 38] width 30 height 7
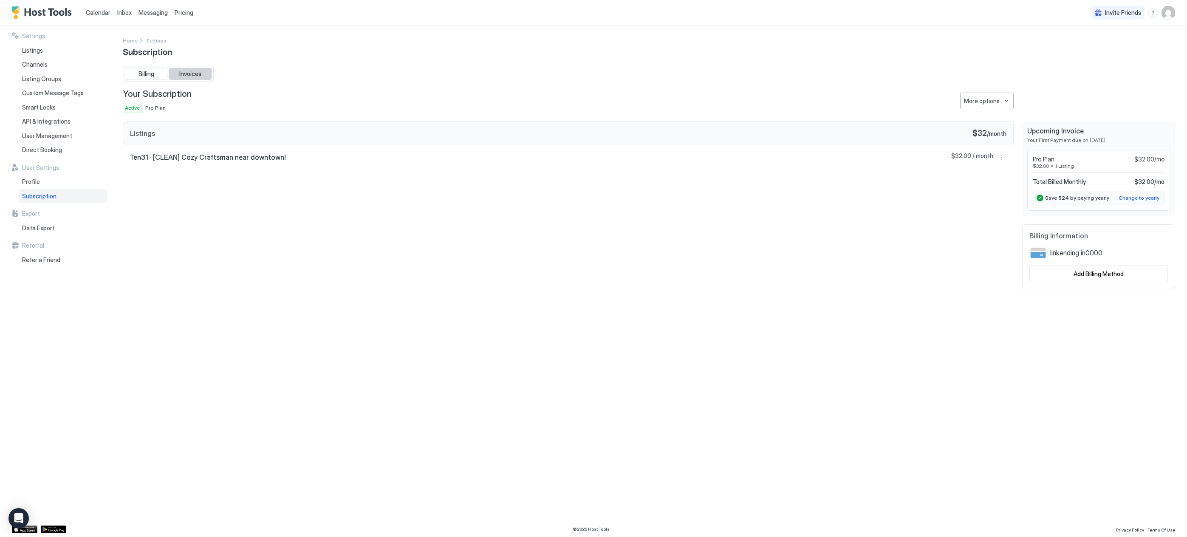
click at [178, 77] on button "Invoices" at bounding box center [190, 74] width 42 height 12
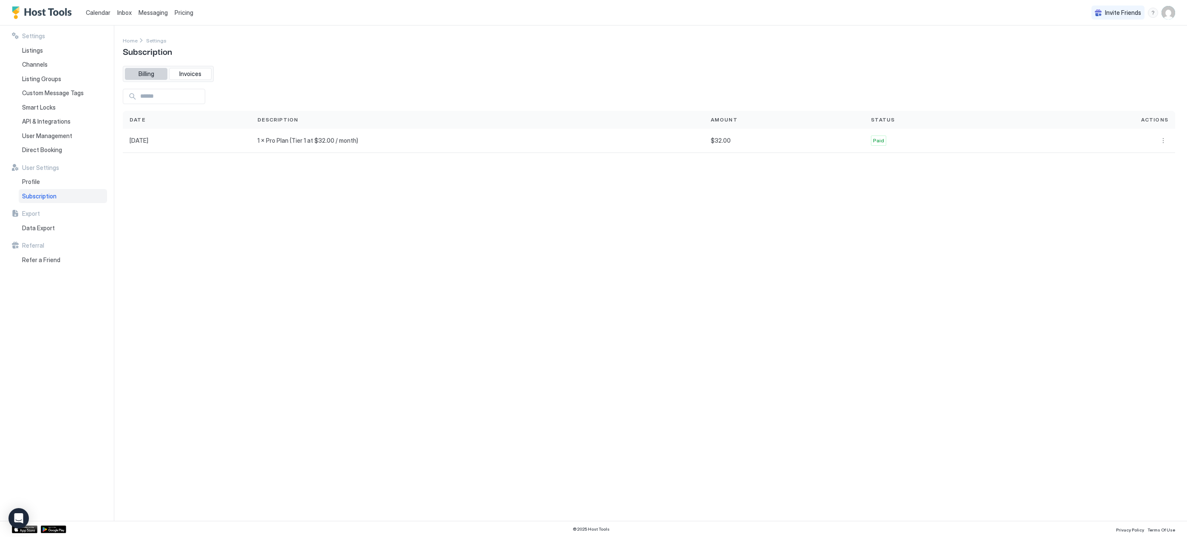
click at [147, 76] on span "Billing" at bounding box center [146, 74] width 16 height 8
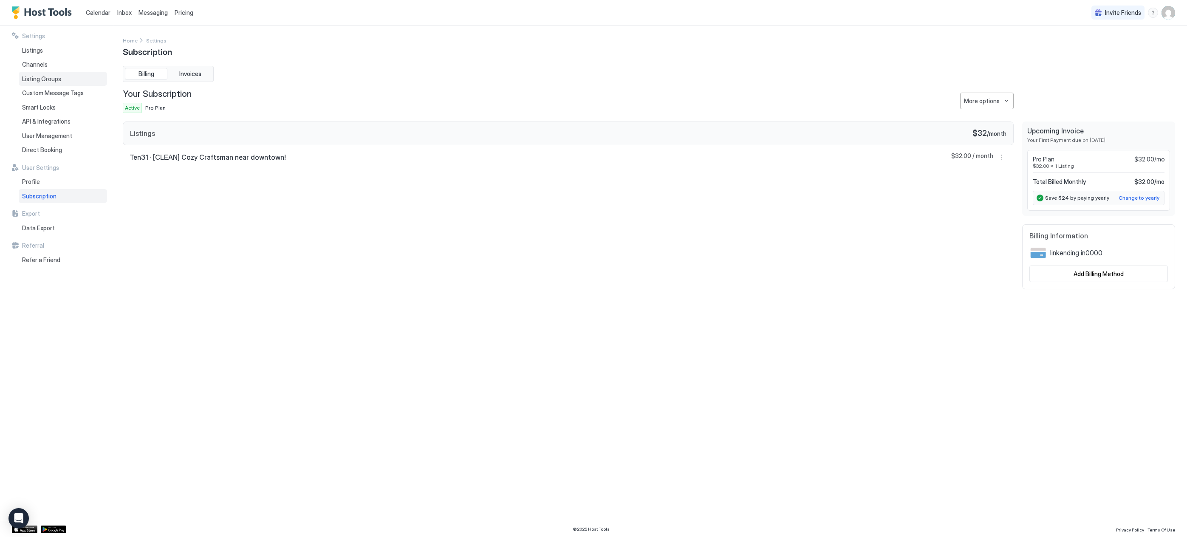
click at [50, 76] on span "Listing Groups" at bounding box center [41, 79] width 39 height 8
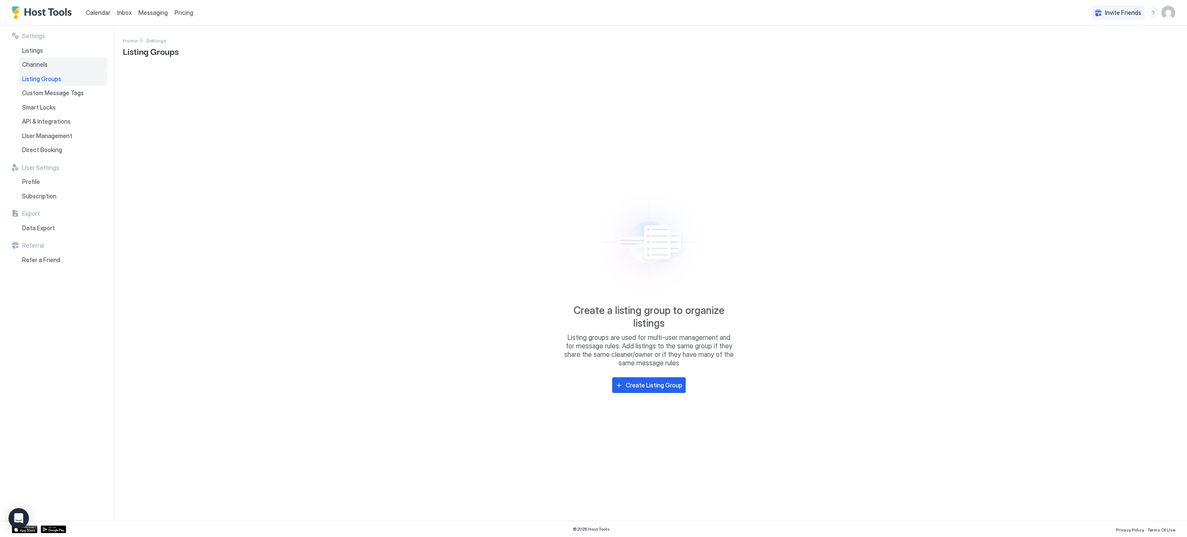
click at [45, 67] on span "Channels" at bounding box center [34, 65] width 25 height 8
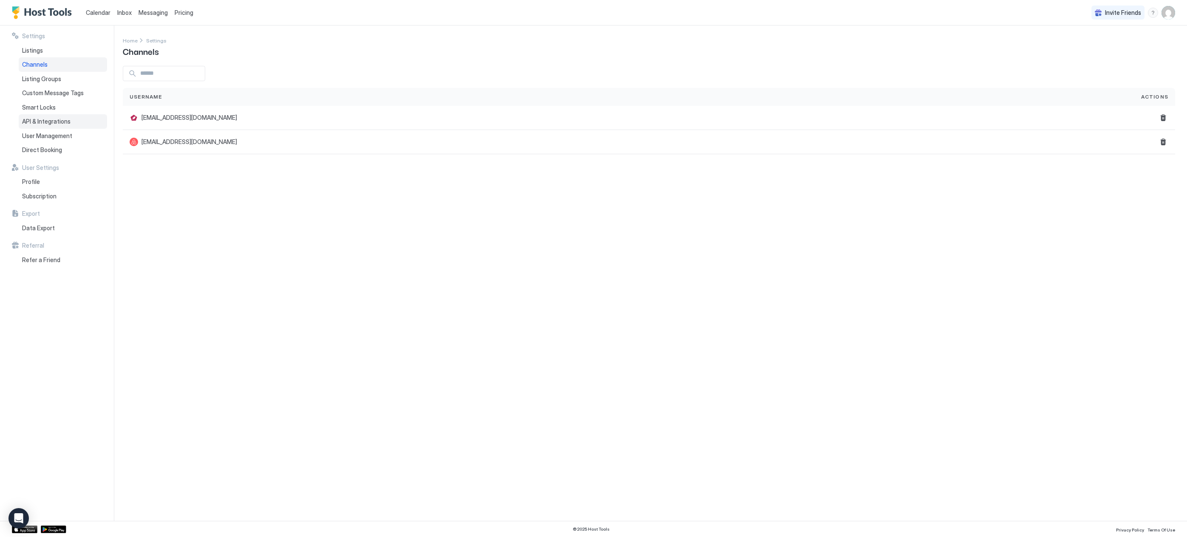
click at [40, 121] on span "API & Integrations" at bounding box center [46, 122] width 48 height 8
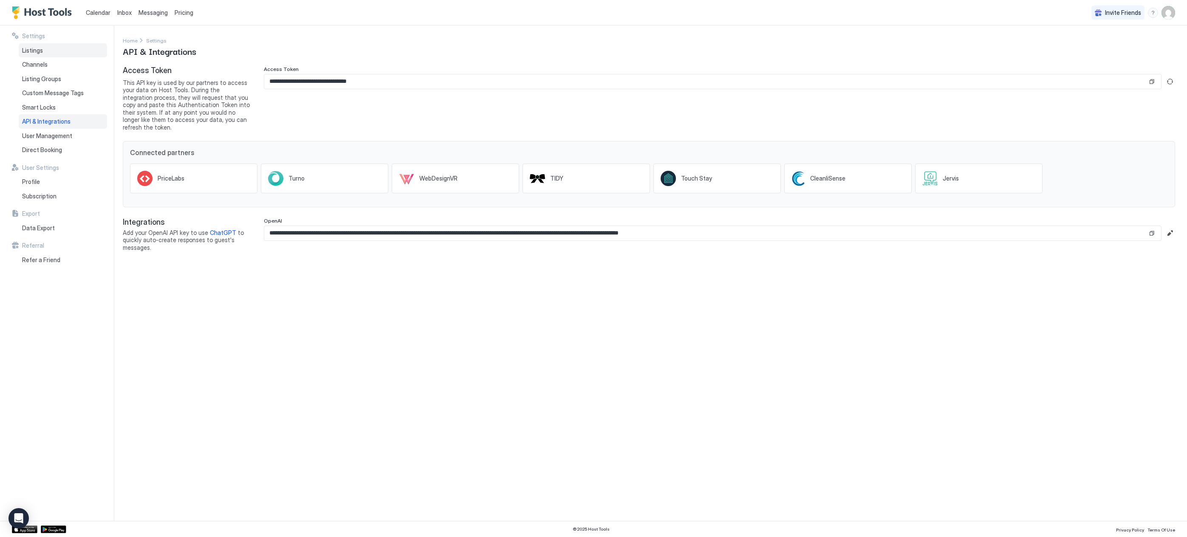
click at [31, 50] on span "Listings" at bounding box center [32, 51] width 21 height 8
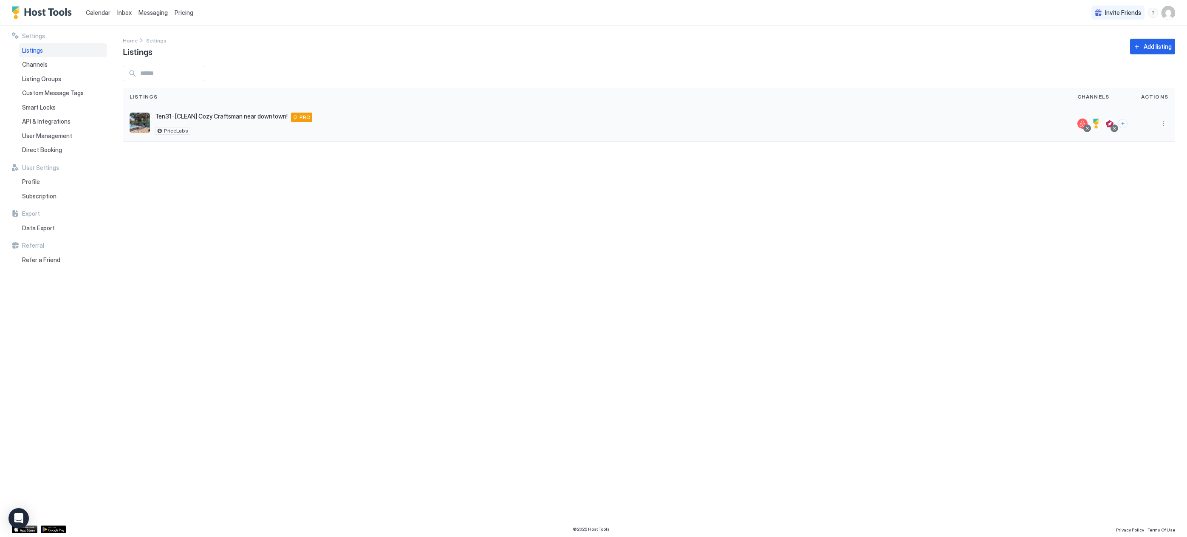
click at [206, 121] on div "Ten31 · [CLEAN] Cozy Craftsman near downtown! 1031 New Braunfels Ave San Antoni…" at bounding box center [233, 117] width 157 height 9
click at [1163, 124] on button "More options" at bounding box center [1163, 123] width 10 height 10
click at [1150, 163] on span "Listing Settings" at bounding box center [1144, 163] width 38 height 6
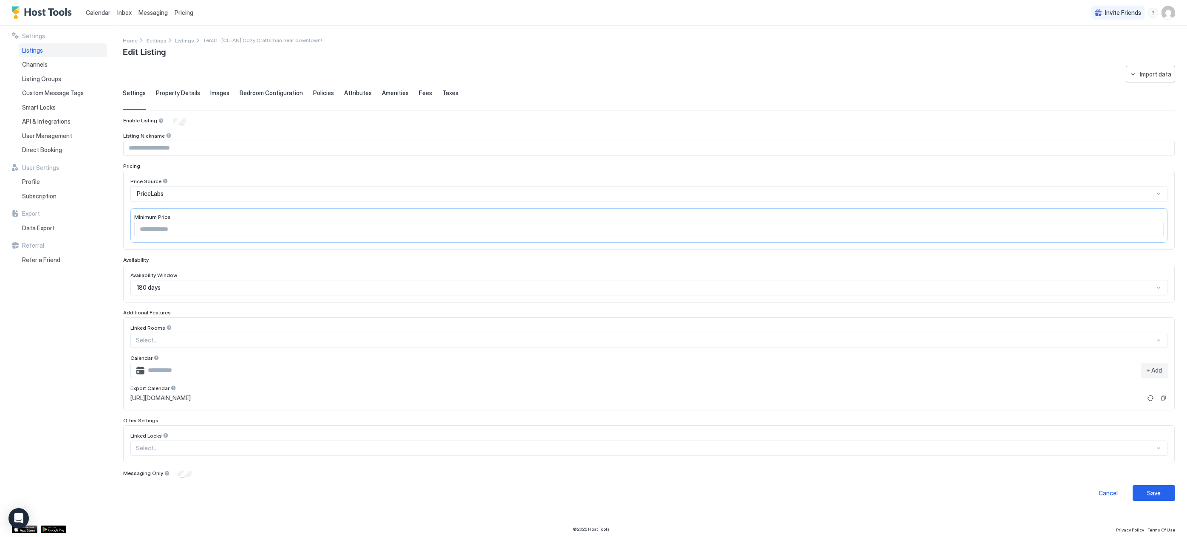
click at [321, 90] on span "Policies" at bounding box center [323, 93] width 21 height 8
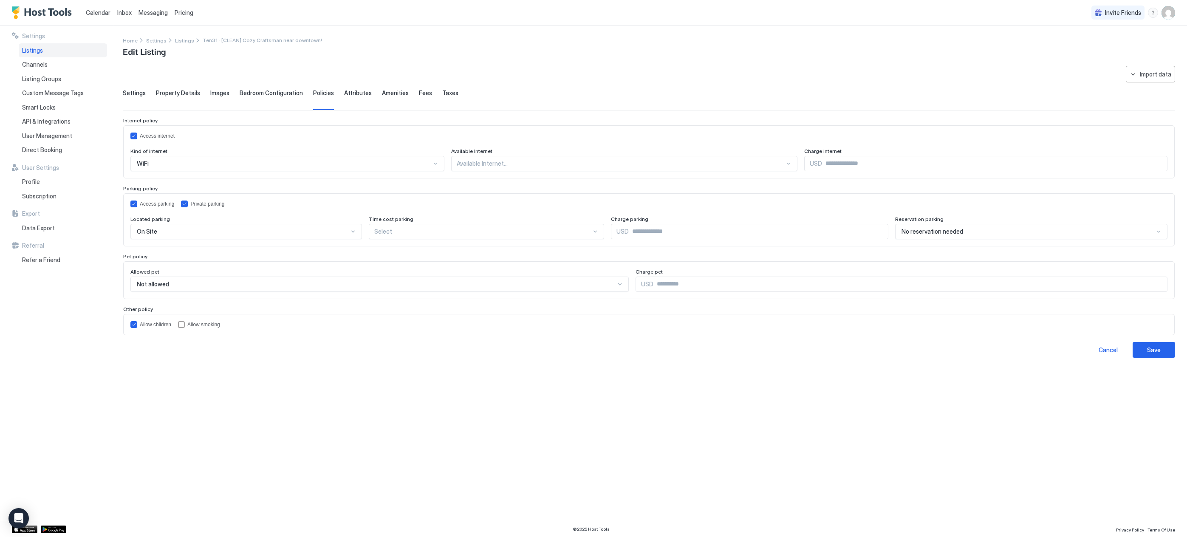
click at [358, 87] on div "**********" at bounding box center [649, 212] width 1052 height 292
click at [357, 96] on span "Attributes" at bounding box center [358, 93] width 28 height 8
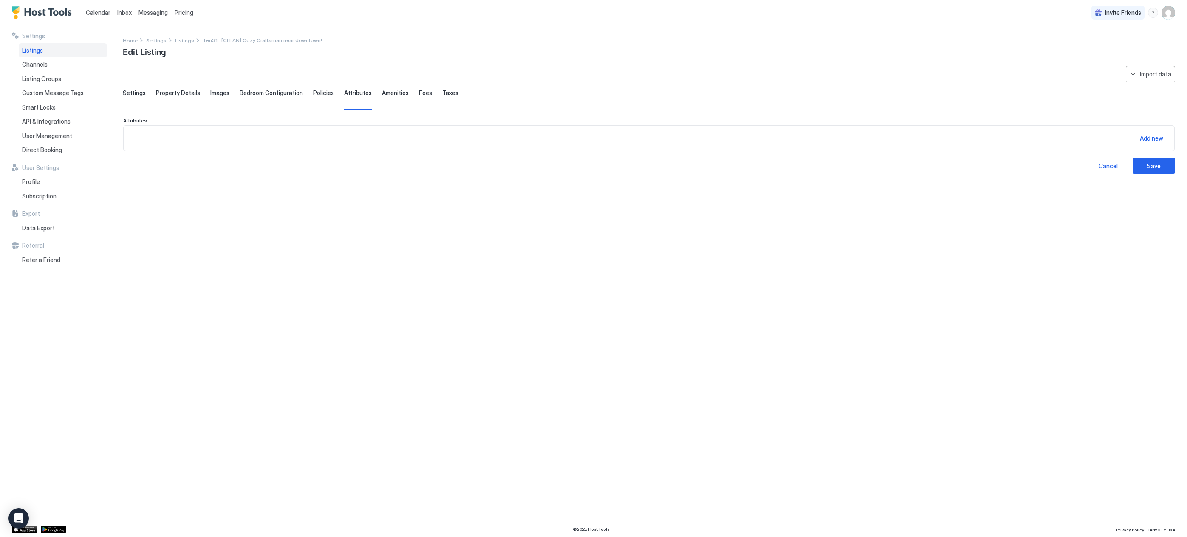
click at [385, 88] on div "**********" at bounding box center [649, 120] width 1052 height 108
click at [392, 93] on span "Amenities" at bounding box center [395, 93] width 27 height 8
click at [419, 95] on span "Fees" at bounding box center [425, 93] width 13 height 8
click at [172, 96] on span "Property Details" at bounding box center [178, 93] width 44 height 8
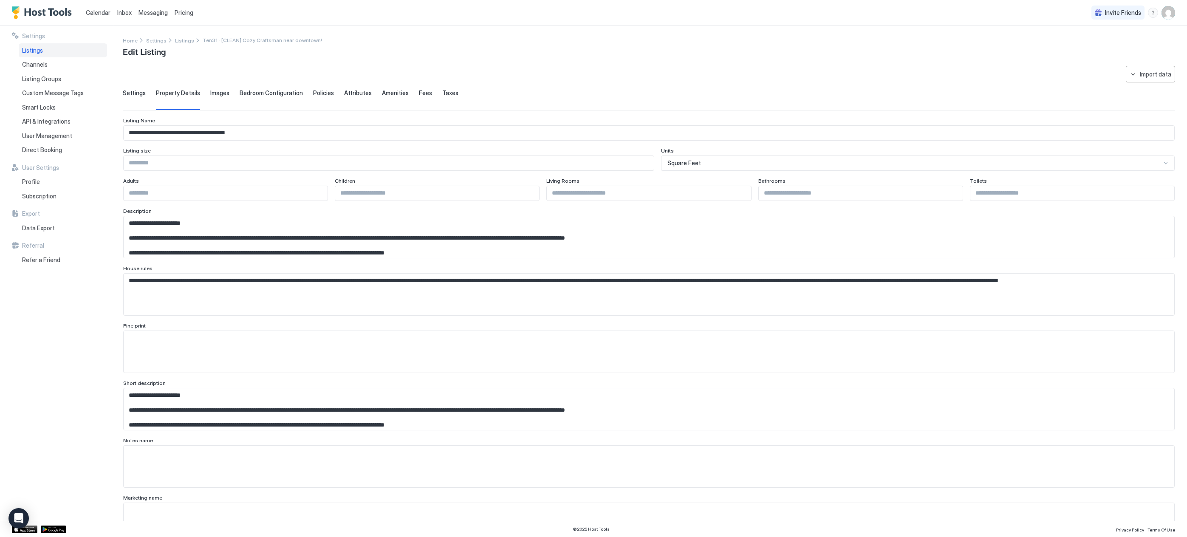
click at [134, 94] on span "Settings" at bounding box center [134, 93] width 23 height 8
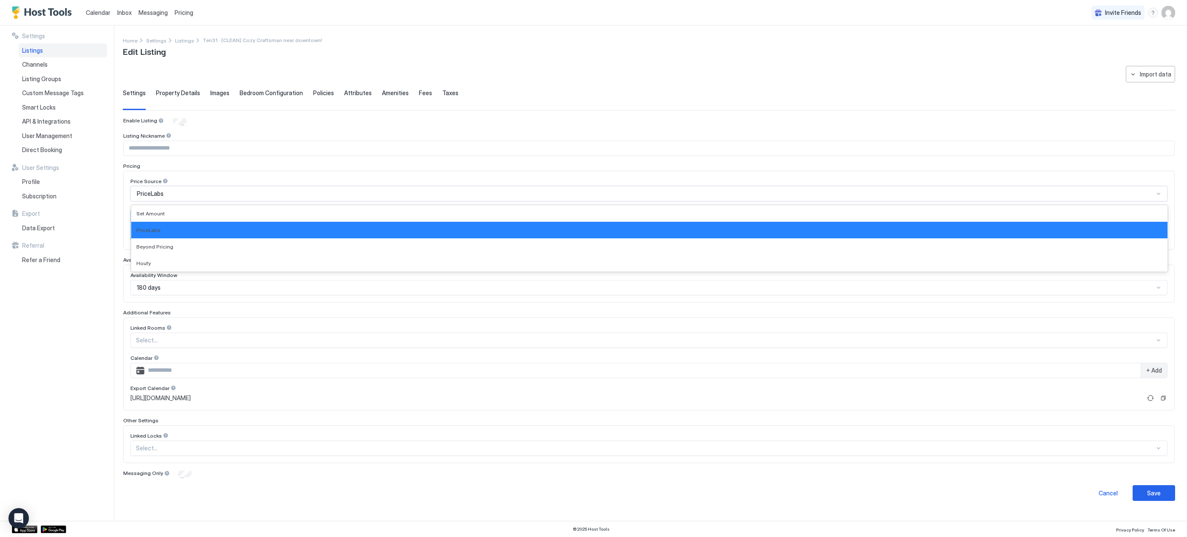
click at [158, 195] on span "PriceLabs" at bounding box center [150, 194] width 27 height 8
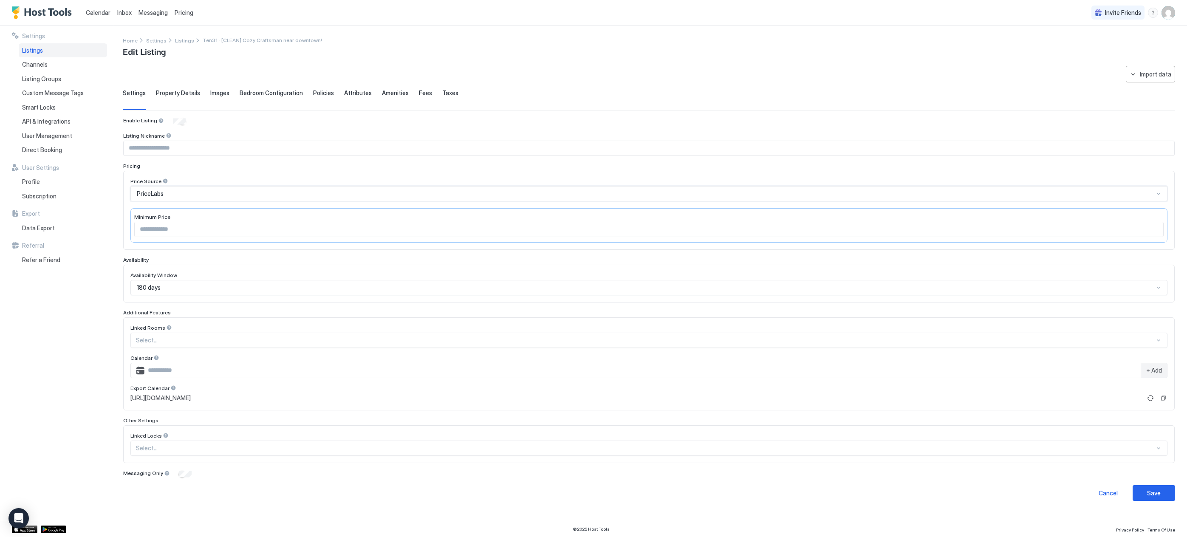
click at [80, 362] on div "Settings Listings Channels Listing Groups Custom Message Tags Smart Locks API &…" at bounding box center [63, 272] width 102 height 495
